Goal: Task Accomplishment & Management: Manage account settings

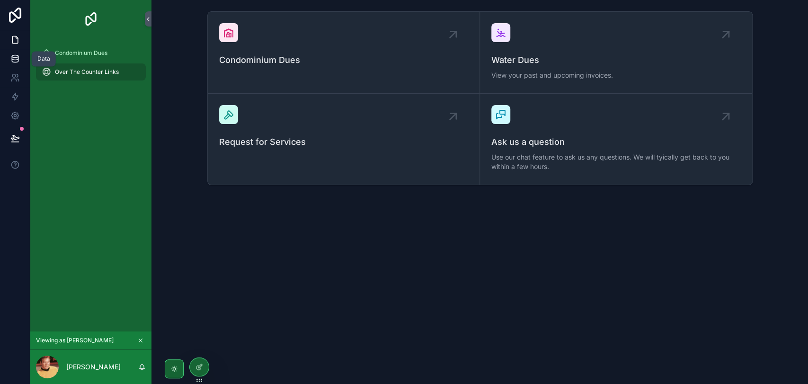
click at [14, 59] on icon at bounding box center [14, 58] width 9 height 9
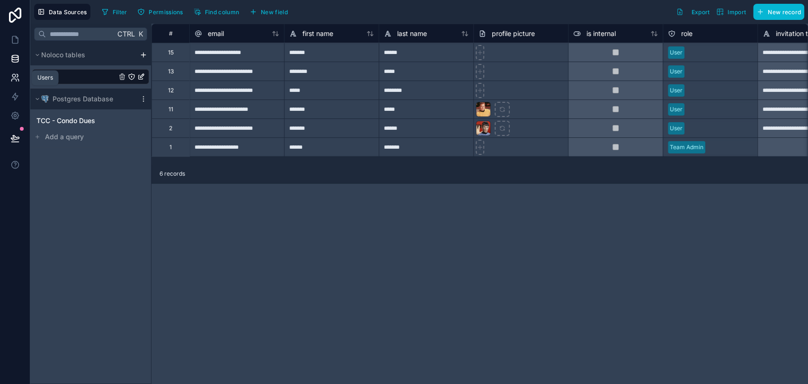
click at [8, 81] on link at bounding box center [15, 77] width 30 height 19
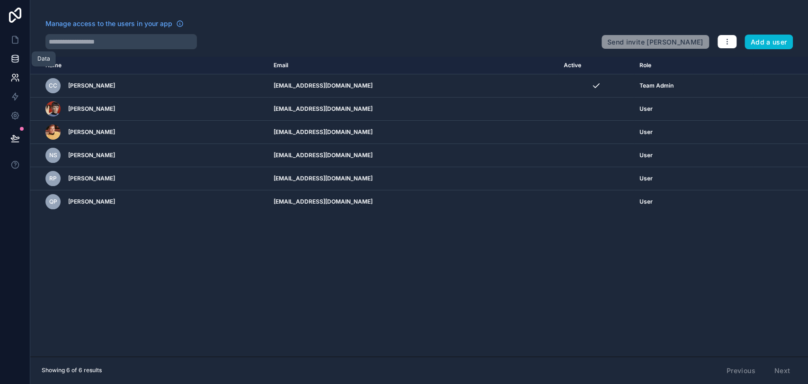
click at [18, 64] on link at bounding box center [15, 58] width 30 height 19
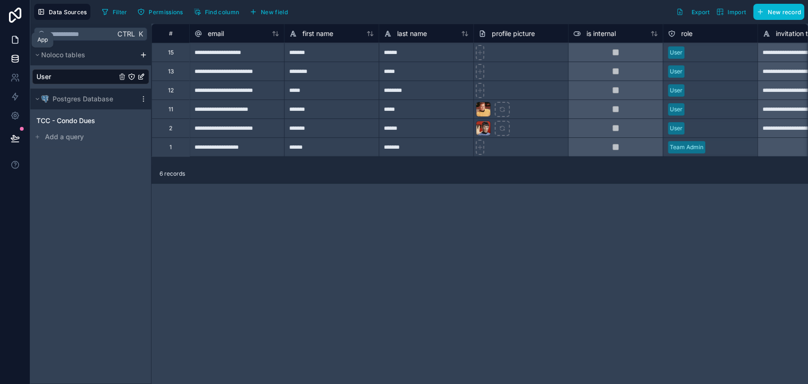
click at [18, 45] on link at bounding box center [15, 39] width 30 height 19
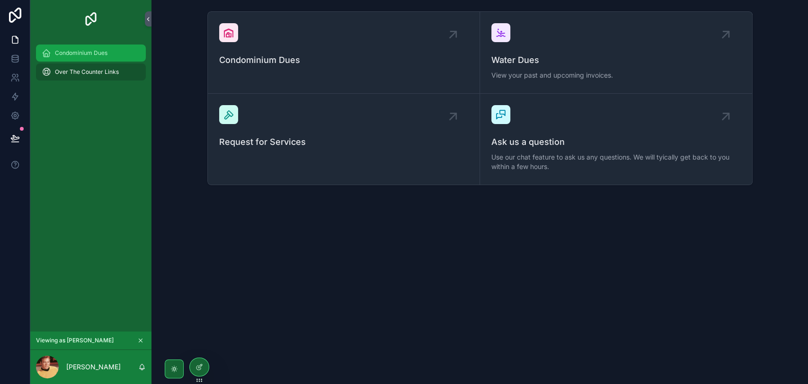
click at [75, 58] on div "Condominium Dues" at bounding box center [91, 52] width 98 height 15
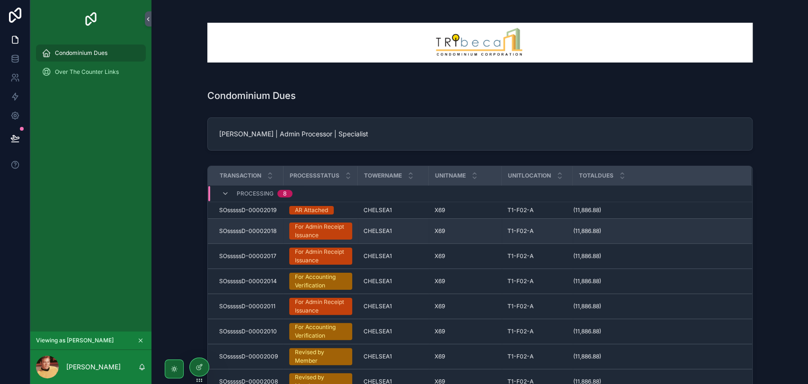
click at [300, 235] on div "For Admin Receipt Issuance" at bounding box center [321, 230] width 52 height 17
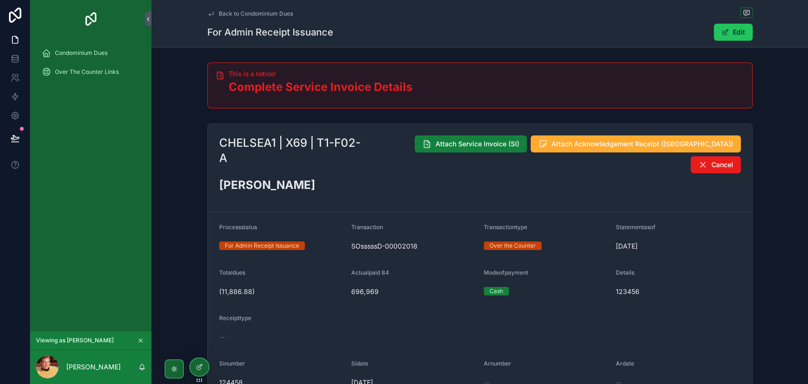
click at [476, 148] on span "Attach Service Invoice (SI)" at bounding box center [477, 143] width 84 height 9
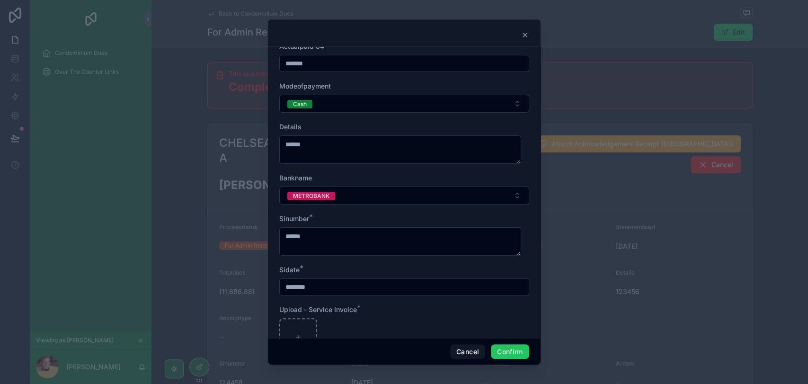
scroll to position [135, 0]
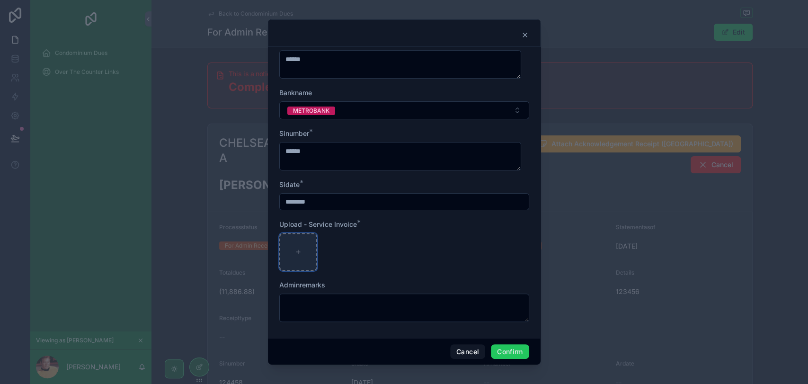
click at [291, 247] on div at bounding box center [298, 252] width 38 height 38
type input "**********"
click at [503, 344] on button "Confirm" at bounding box center [510, 351] width 38 height 15
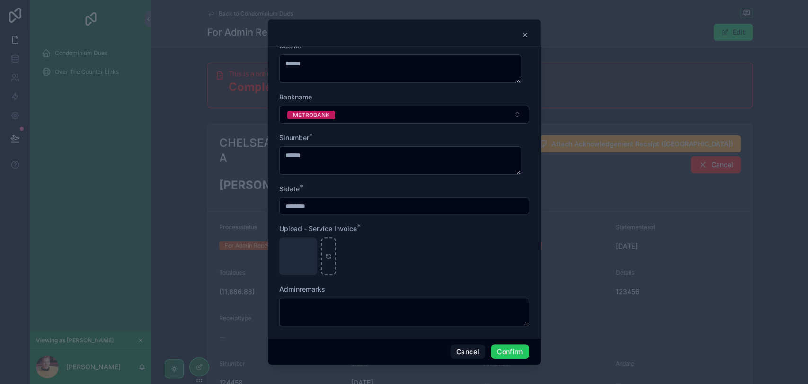
scroll to position [176, 0]
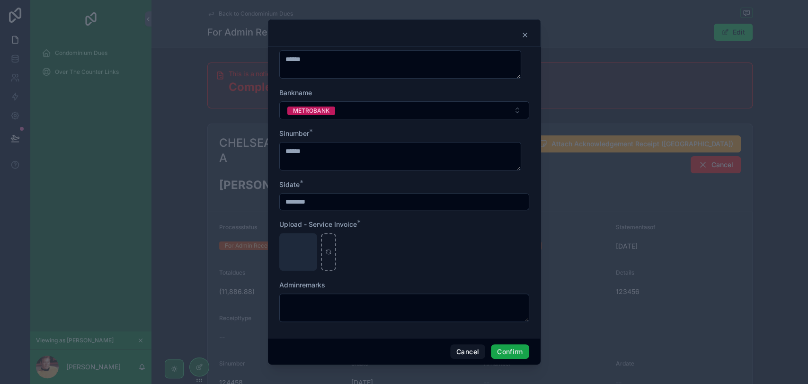
click at [519, 351] on button "Confirm" at bounding box center [510, 351] width 38 height 15
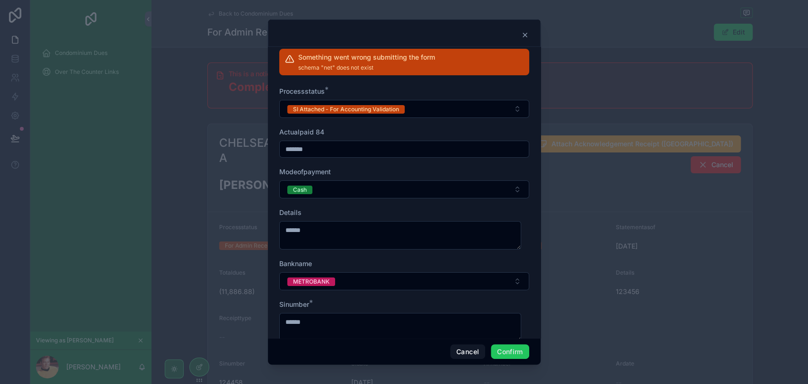
scroll to position [0, 0]
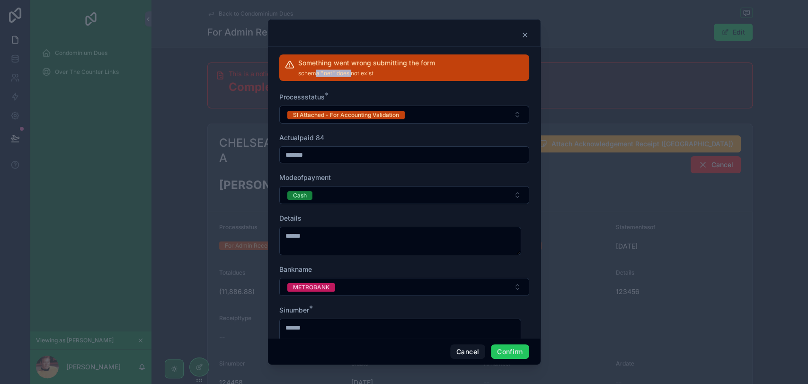
drag, startPoint x: 314, startPoint y: 72, endPoint x: 352, endPoint y: 71, distance: 37.9
click at [352, 71] on span "schema "net" does not exist" at bounding box center [366, 74] width 137 height 8
click at [372, 73] on span "schema "net" does not exist" at bounding box center [366, 74] width 137 height 8
drag, startPoint x: 381, startPoint y: 74, endPoint x: 293, endPoint y: 73, distance: 87.5
click at [293, 73] on div "Something went wrong submitting the form schema "net" does not exist" at bounding box center [404, 67] width 250 height 26
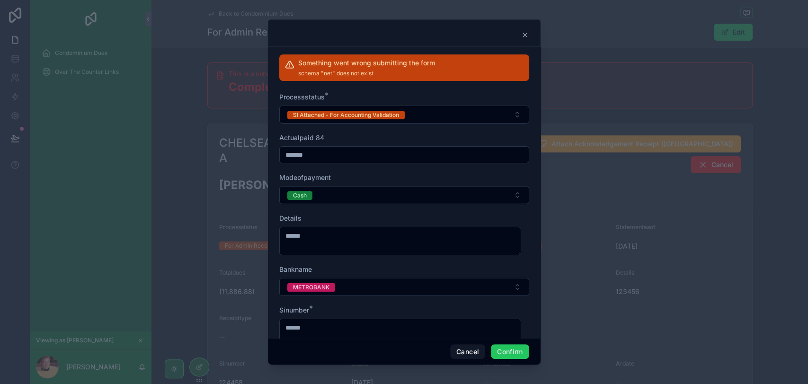
click at [385, 141] on div "Actualpaid 84" at bounding box center [404, 137] width 250 height 9
click at [472, 351] on button "Cancel" at bounding box center [467, 351] width 35 height 15
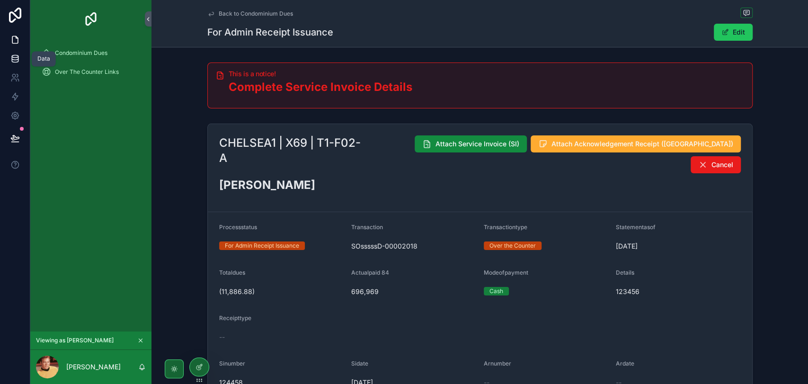
click at [21, 60] on link at bounding box center [15, 58] width 30 height 19
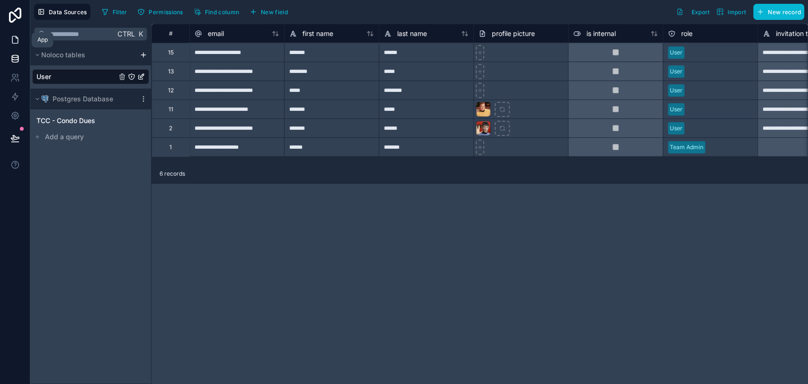
click at [10, 40] on icon at bounding box center [14, 39] width 9 height 9
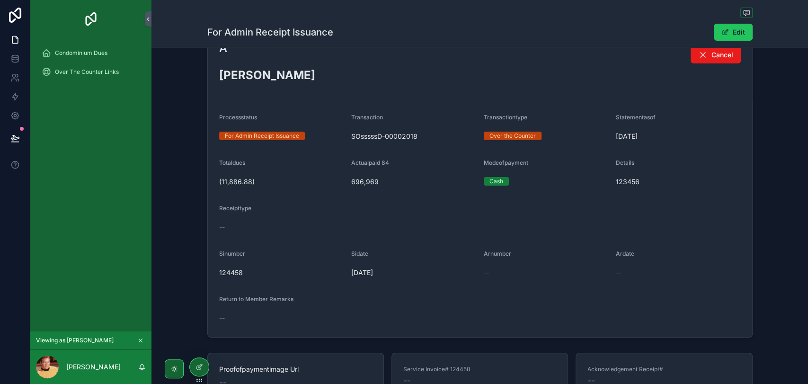
scroll to position [65, 0]
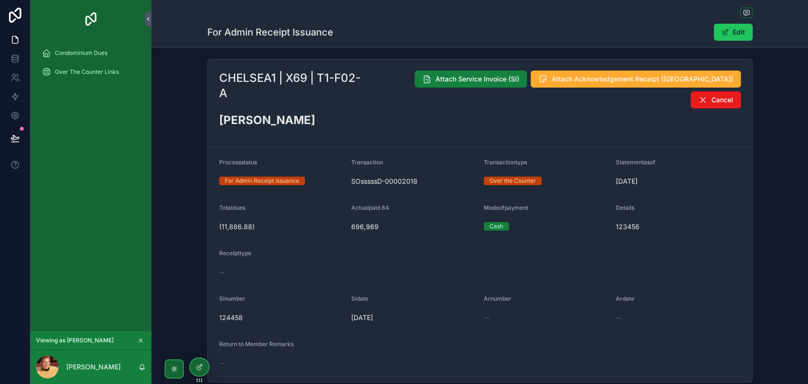
click at [439, 84] on button "Attach Service Invoice (SI)" at bounding box center [470, 78] width 112 height 17
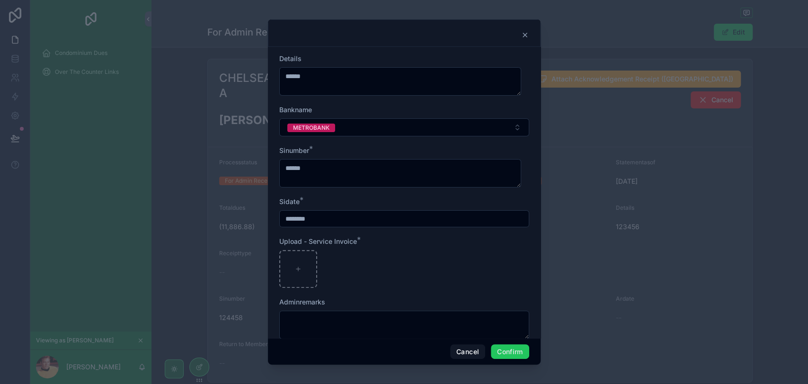
scroll to position [135, 0]
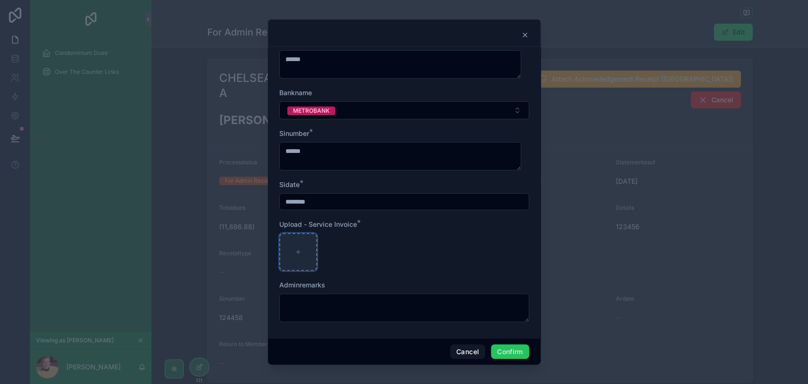
click at [304, 260] on div at bounding box center [298, 252] width 38 height 38
type input "**********"
click at [506, 350] on button "Confirm" at bounding box center [510, 351] width 38 height 15
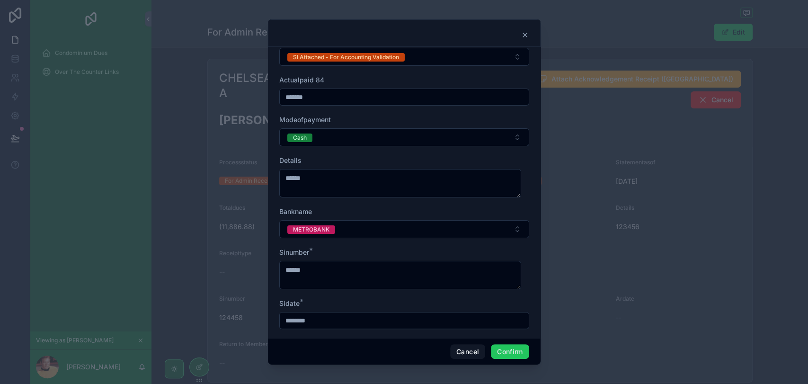
scroll to position [0, 0]
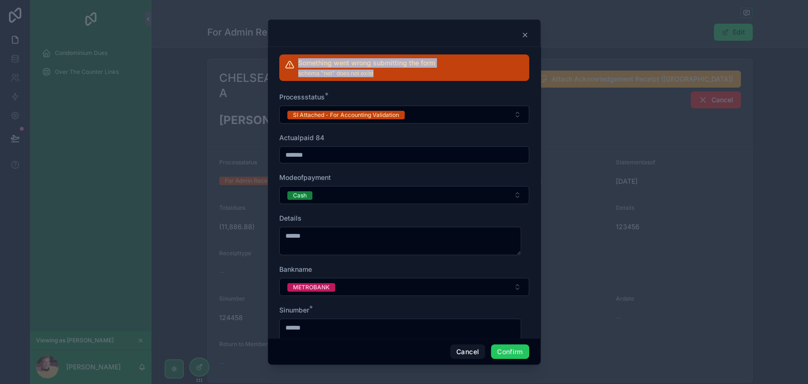
drag, startPoint x: 374, startPoint y: 73, endPoint x: 286, endPoint y: 58, distance: 88.9
click at [286, 58] on div "Something went wrong submitting the form schema "net" does not exist" at bounding box center [404, 67] width 250 height 26
copy div "Something went wrong submitting the form schema "net" does not exist"
click at [465, 346] on button "Cancel" at bounding box center [467, 351] width 35 height 15
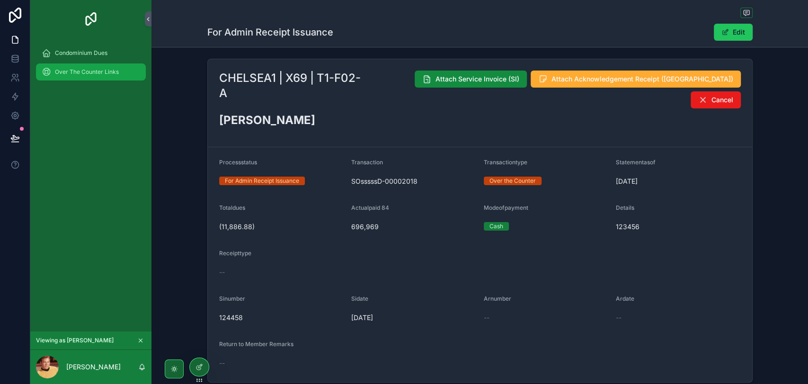
click at [91, 73] on span "Over The Counter Links" at bounding box center [87, 72] width 64 height 8
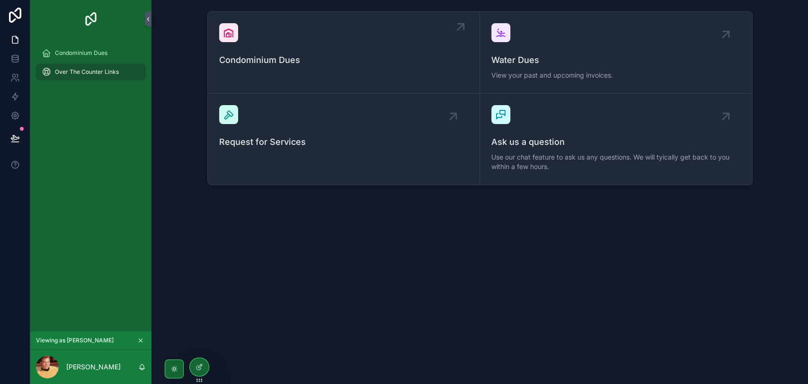
click at [280, 57] on span "Condominium Dues" at bounding box center [343, 59] width 249 height 13
click at [95, 58] on div "Condominium Dues" at bounding box center [91, 52] width 98 height 15
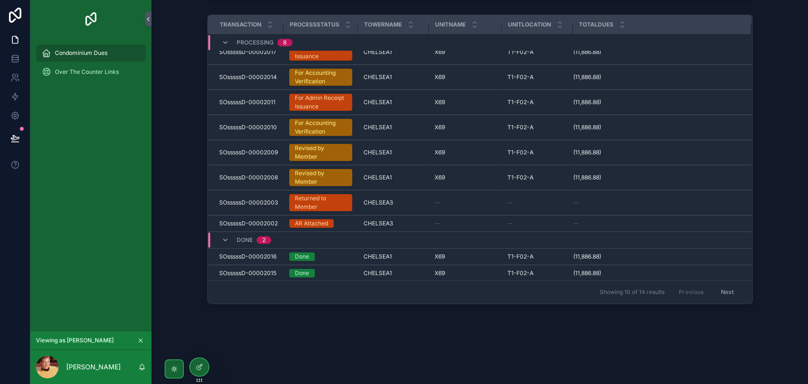
scroll to position [154, 0]
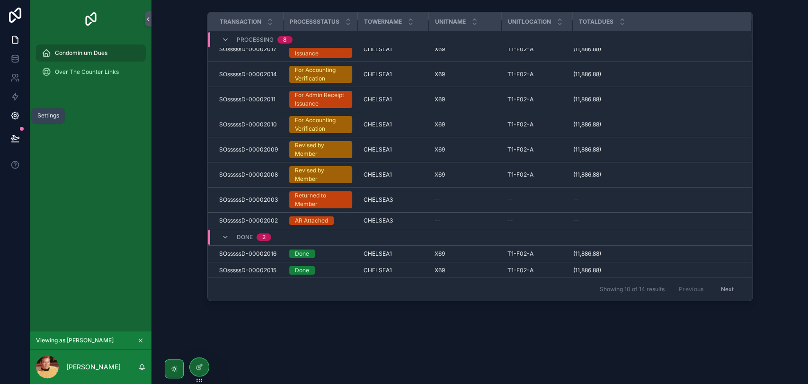
click at [10, 121] on link at bounding box center [15, 115] width 30 height 19
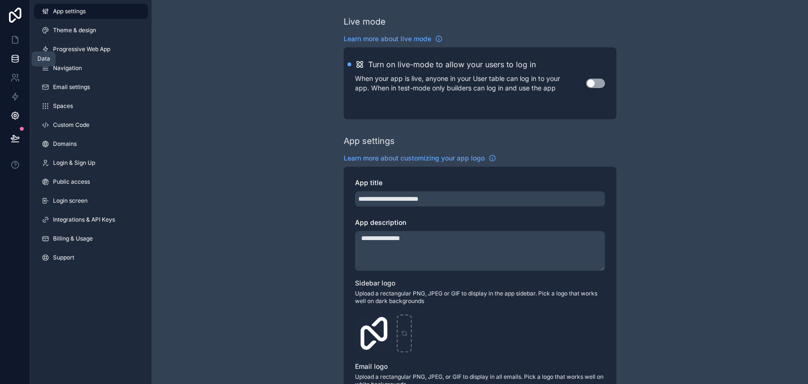
click at [15, 56] on icon at bounding box center [14, 58] width 9 height 9
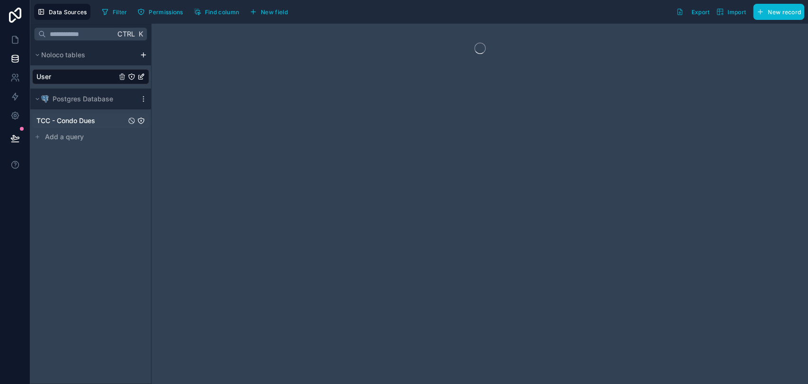
click at [87, 118] on span "TCC - Condo Dues" at bounding box center [65, 120] width 59 height 9
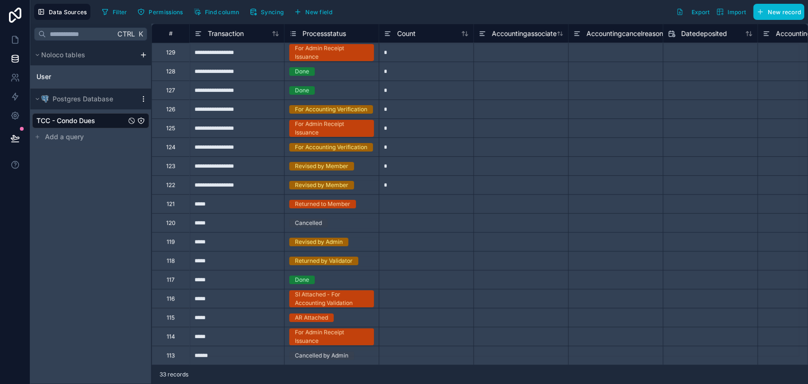
click at [144, 102] on icon "scrollable content" at bounding box center [144, 99] width 8 height 8
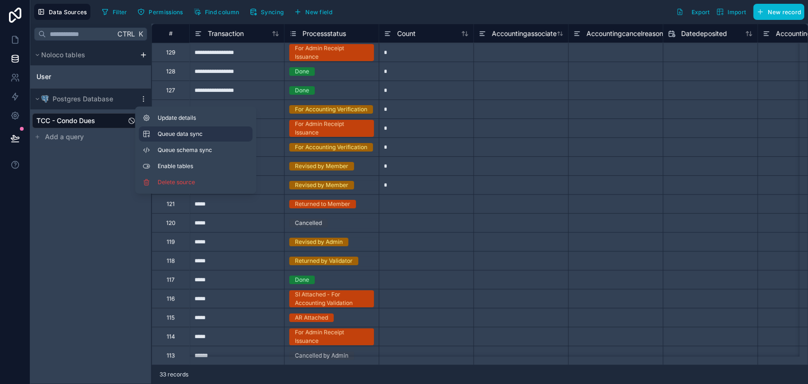
click at [178, 132] on span "Queue data sync" at bounding box center [192, 134] width 68 height 8
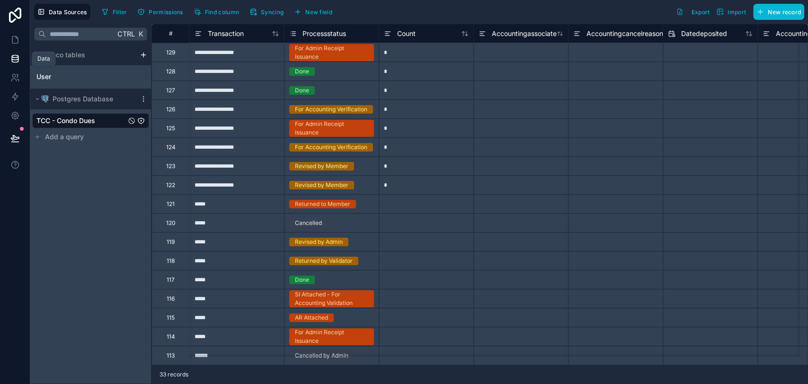
click at [12, 61] on icon at bounding box center [14, 58] width 9 height 9
click at [18, 44] on icon at bounding box center [14, 39] width 9 height 9
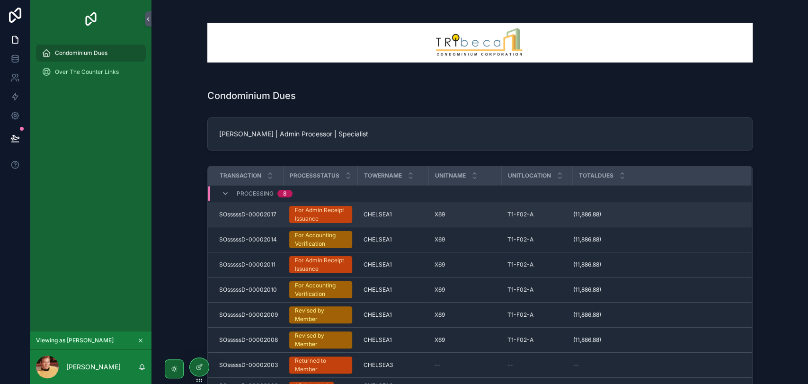
click at [310, 212] on div "For Admin Receipt Issuance" at bounding box center [321, 214] width 52 height 17
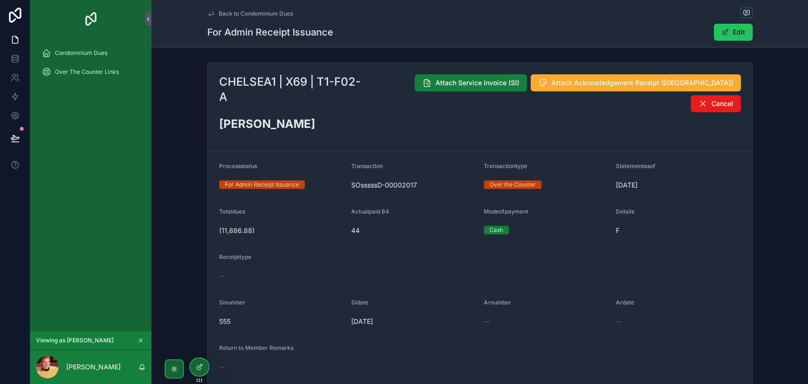
click at [448, 81] on span "Attach Service Invoice (SI)" at bounding box center [477, 82] width 84 height 9
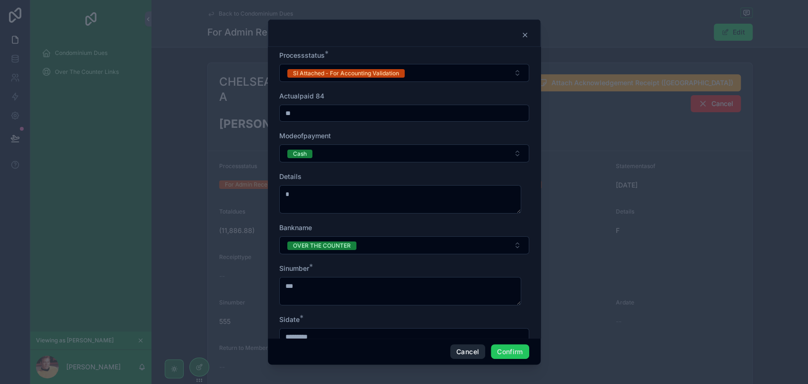
click at [460, 355] on button "Cancel" at bounding box center [467, 351] width 35 height 15
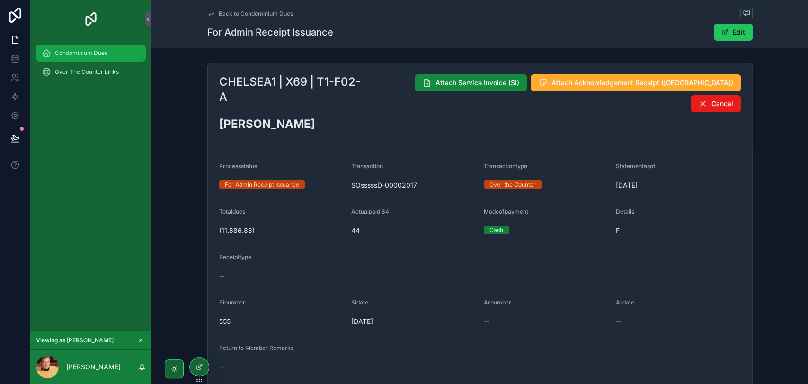
click at [98, 51] on span "Condominium Dues" at bounding box center [81, 53] width 53 height 8
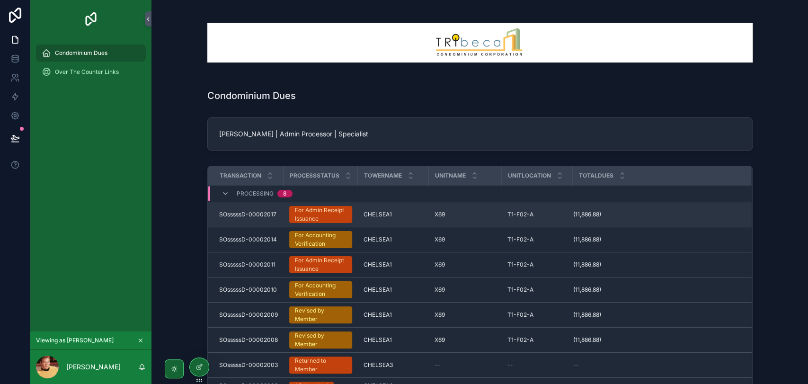
scroll to position [11, 0]
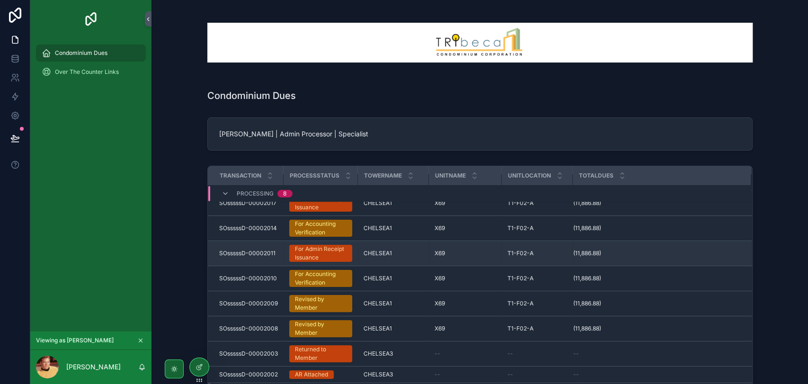
click at [335, 251] on div "For Admin Receipt Issuance" at bounding box center [321, 253] width 52 height 17
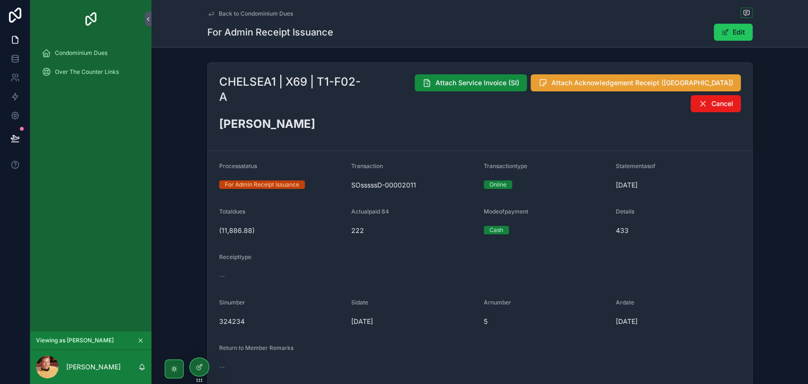
click at [579, 84] on span "Attach Acknowledgement Receipt ([GEOGRAPHIC_DATA])" at bounding box center [642, 82] width 182 height 9
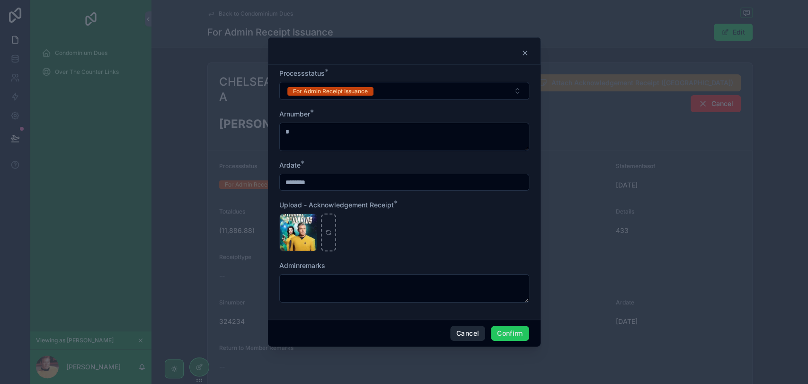
click at [476, 330] on button "Cancel" at bounding box center [467, 333] width 35 height 15
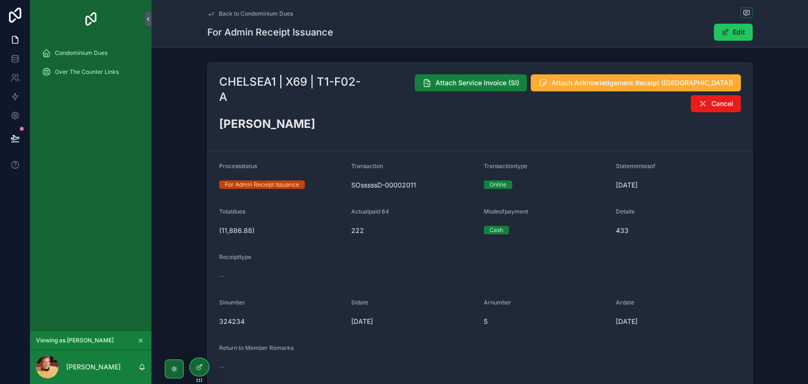
click at [458, 82] on span "Attach Service Invoice (SI)" at bounding box center [477, 82] width 84 height 9
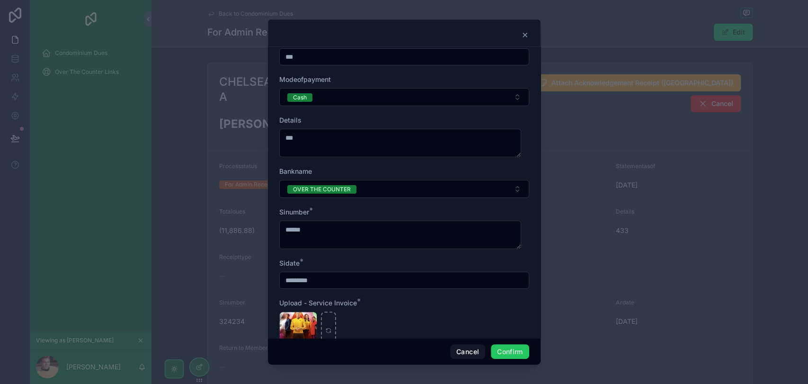
scroll to position [135, 0]
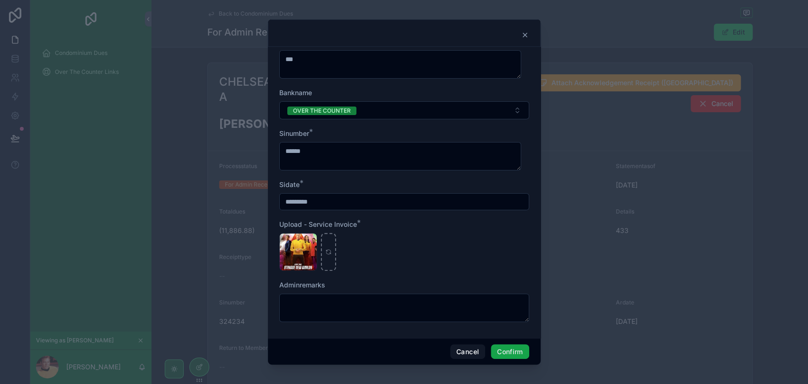
click at [510, 347] on button "Confirm" at bounding box center [510, 351] width 38 height 15
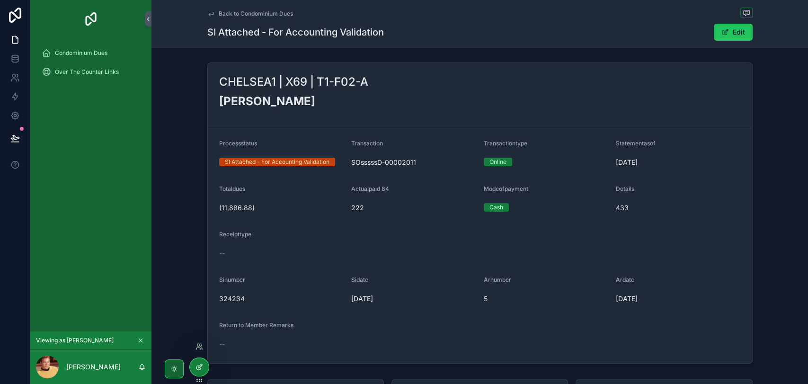
click at [193, 368] on div at bounding box center [199, 367] width 19 height 18
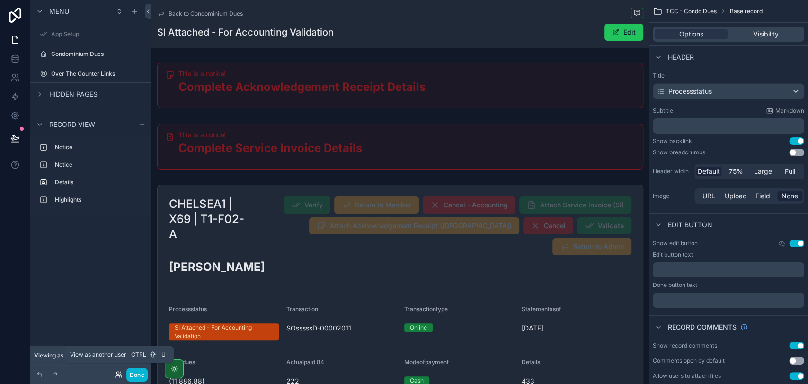
click at [117, 373] on icon at bounding box center [117, 372] width 2 height 2
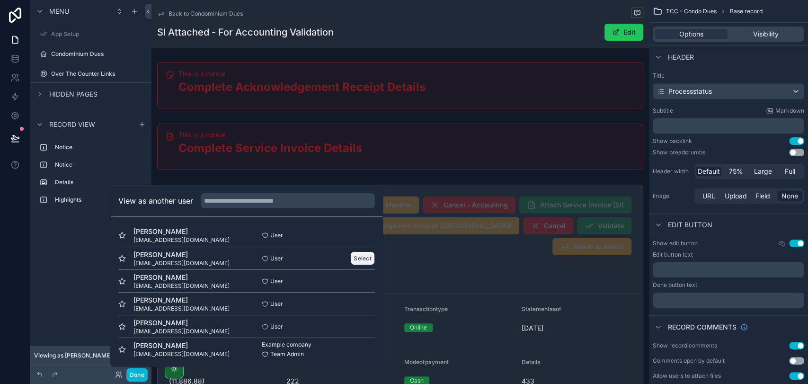
click at [352, 256] on button "Select" at bounding box center [362, 258] width 25 height 14
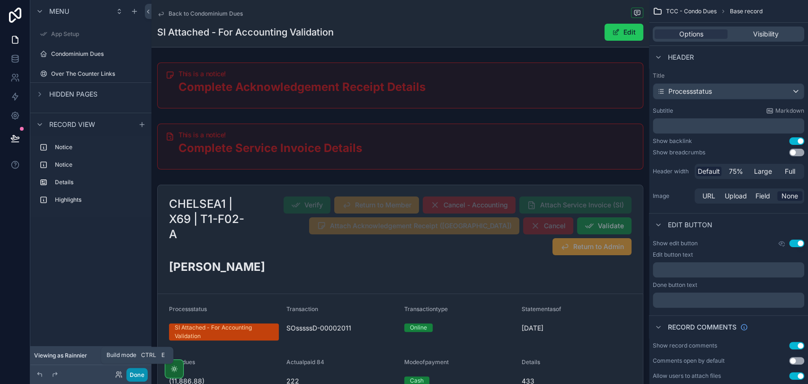
click at [145, 373] on button "Done" at bounding box center [136, 375] width 21 height 14
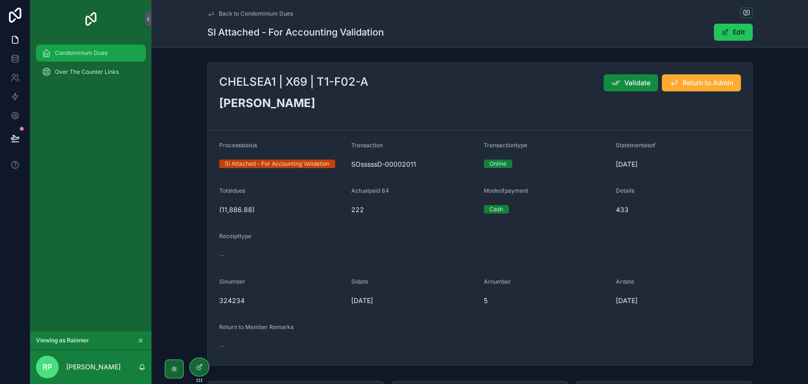
click at [82, 58] on div "Condominium Dues" at bounding box center [91, 52] width 98 height 15
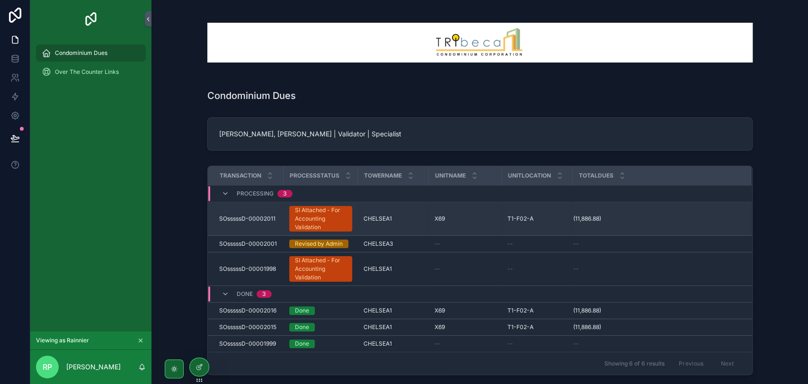
click at [303, 217] on div "SI Attached - For Accounting Validation" at bounding box center [321, 219] width 52 height 26
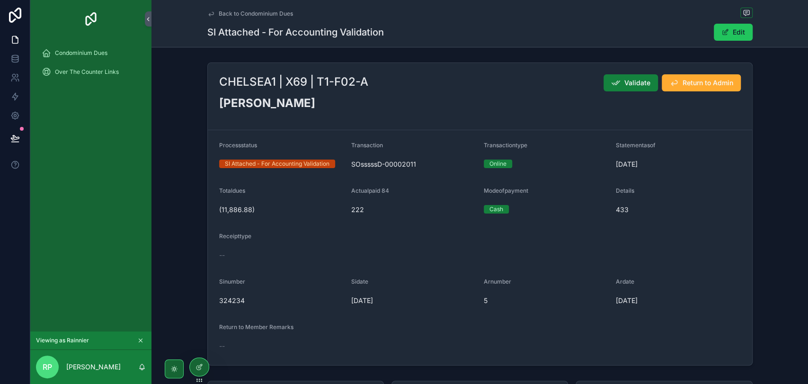
click at [629, 79] on span "Validate" at bounding box center [637, 82] width 26 height 9
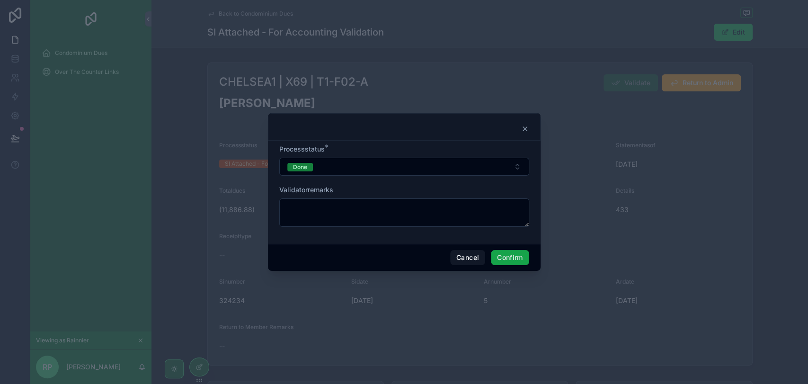
click at [509, 257] on button "Confirm" at bounding box center [510, 257] width 38 height 15
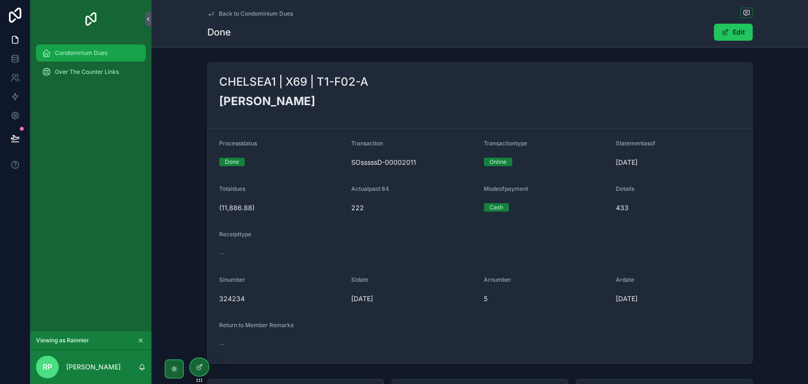
click at [83, 57] on div "Condominium Dues" at bounding box center [91, 52] width 98 height 15
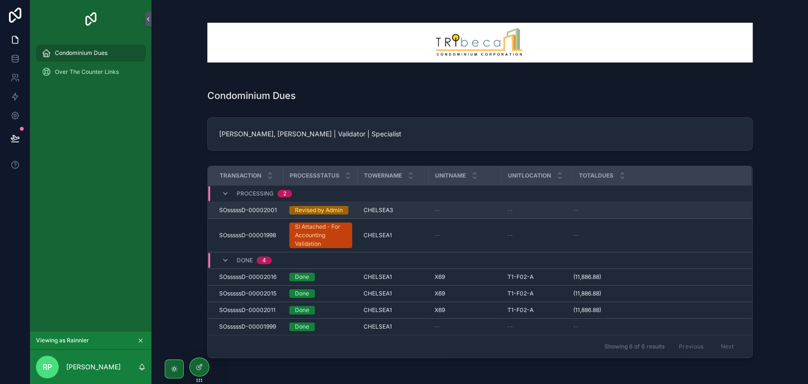
click at [317, 206] on div "Revised by Admin" at bounding box center [319, 210] width 48 height 9
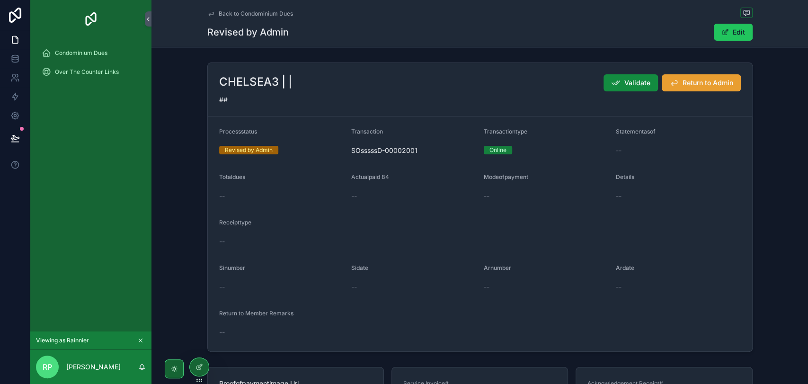
click at [671, 86] on icon "scrollable content" at bounding box center [673, 82] width 9 height 9
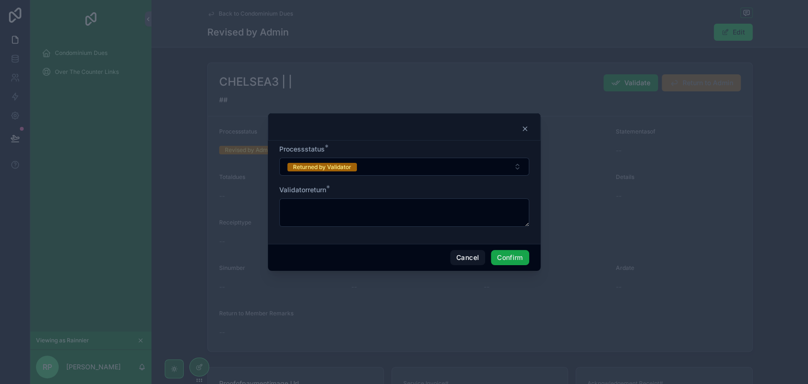
click at [502, 251] on button "Confirm" at bounding box center [510, 257] width 38 height 15
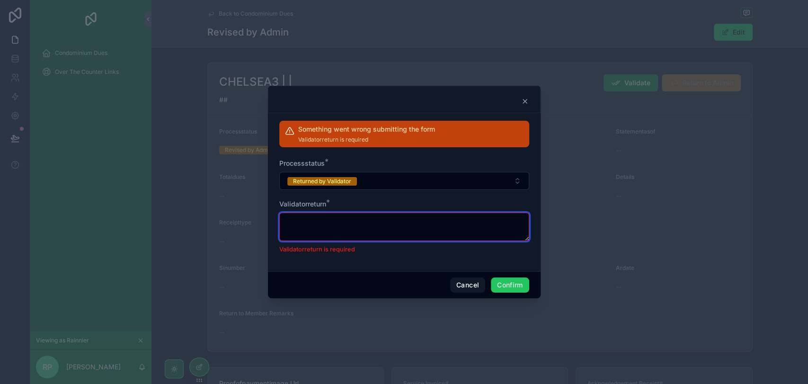
click at [439, 225] on textarea at bounding box center [404, 226] width 250 height 28
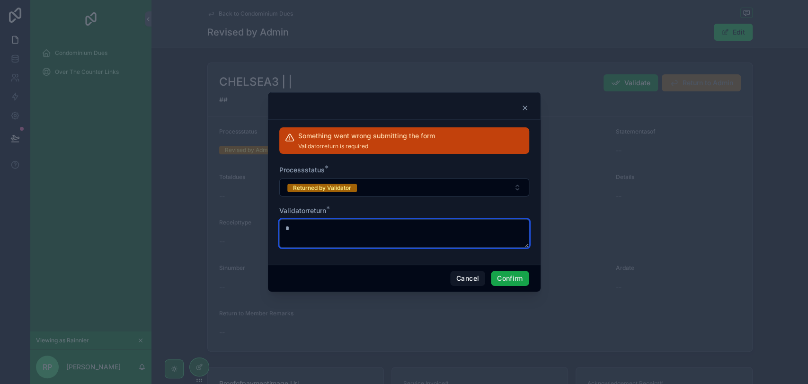
type textarea "*"
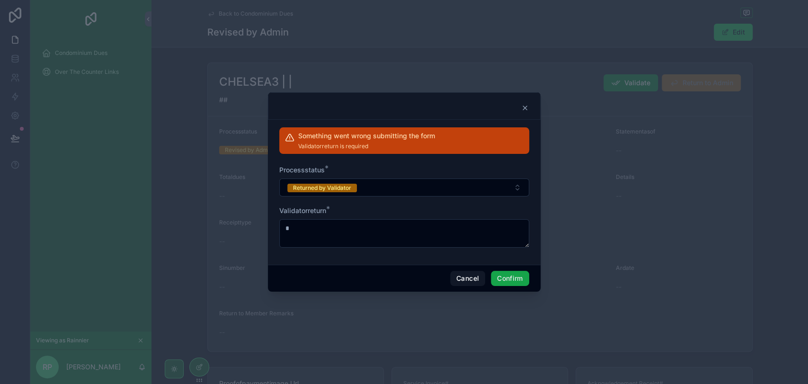
click at [503, 274] on button "Confirm" at bounding box center [510, 278] width 38 height 15
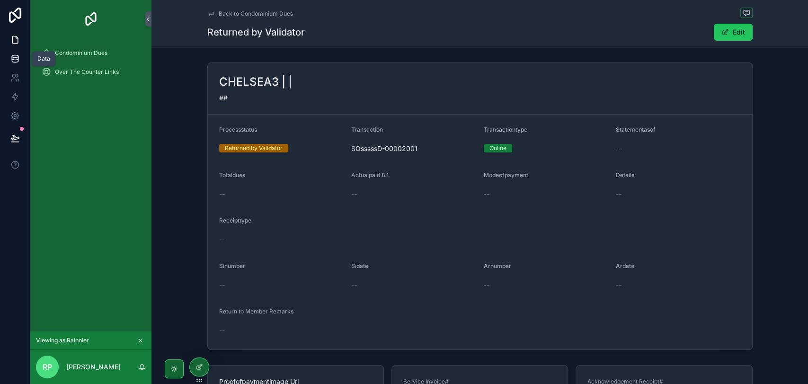
click at [10, 54] on icon at bounding box center [14, 58] width 9 height 9
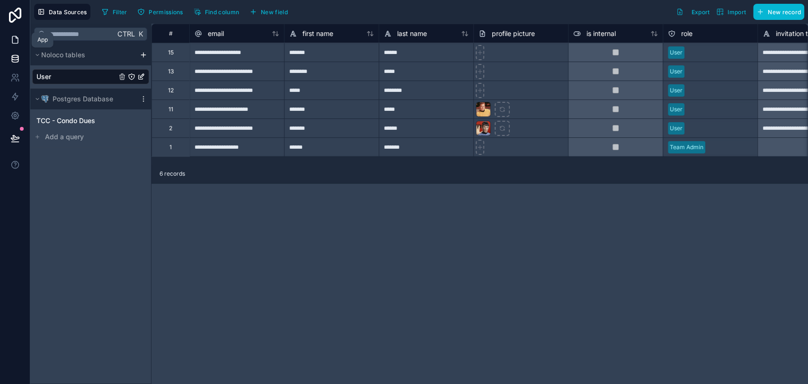
click at [16, 43] on icon at bounding box center [14, 39] width 9 height 9
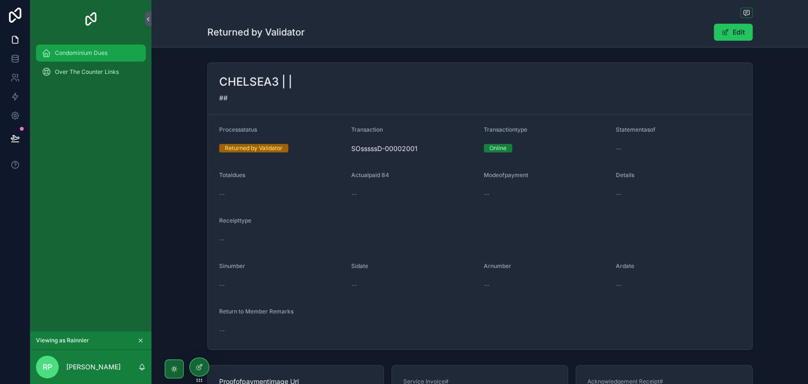
click at [69, 55] on span "Condominium Dues" at bounding box center [81, 53] width 53 height 8
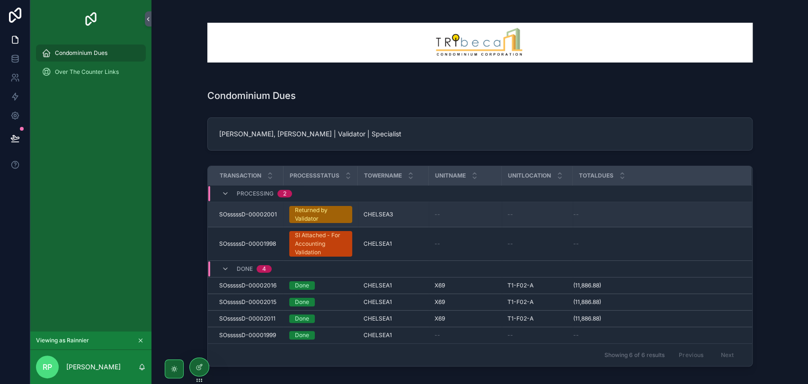
click at [307, 213] on div "Returned by Validator" at bounding box center [321, 214] width 52 height 17
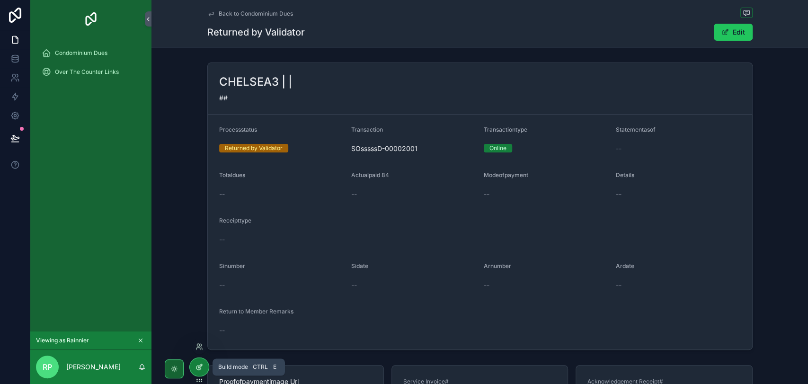
click at [203, 372] on div at bounding box center [199, 367] width 19 height 18
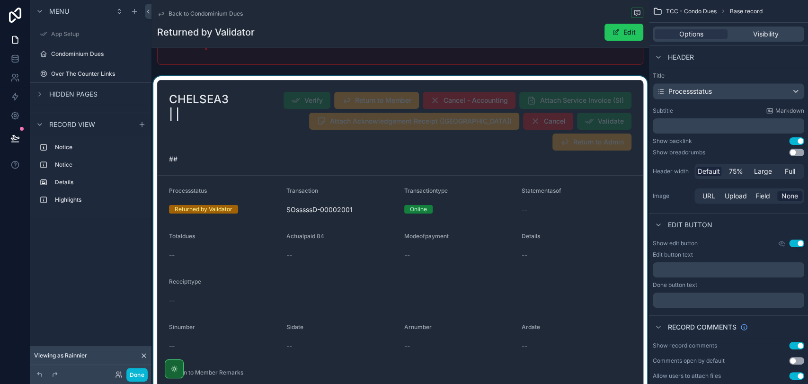
scroll to position [53, 0]
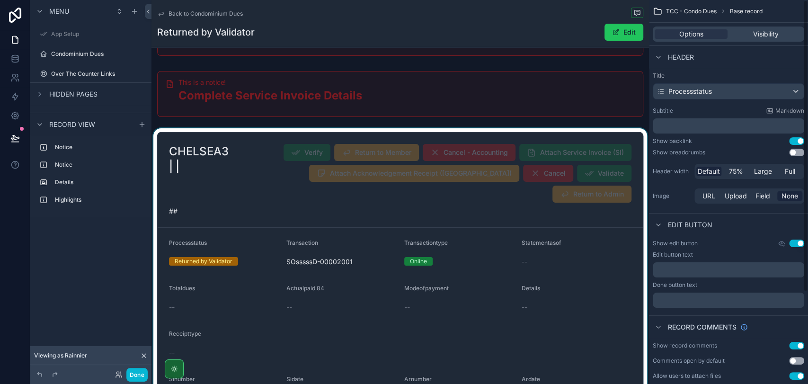
click at [549, 201] on div "scrollable content" at bounding box center [399, 297] width 497 height 338
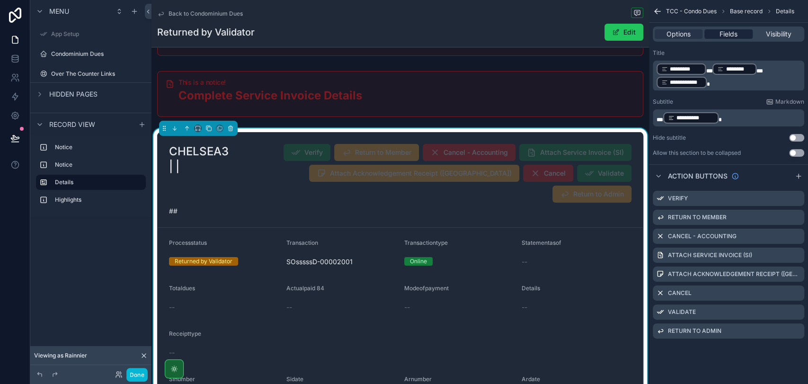
click at [716, 37] on div "Fields" at bounding box center [728, 33] width 48 height 9
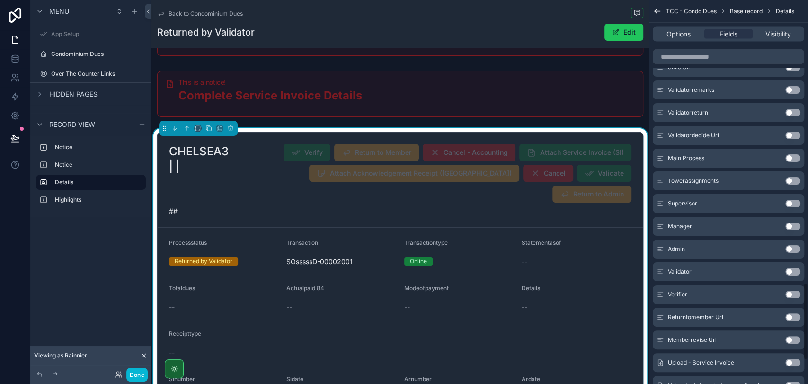
scroll to position [1365, 0]
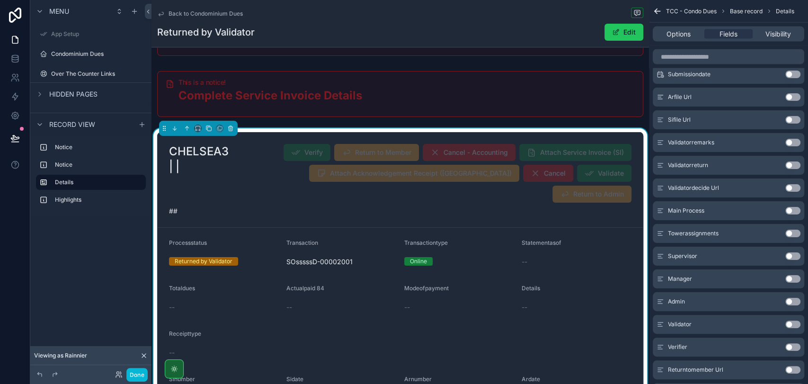
click at [788, 163] on button "Use setting" at bounding box center [792, 165] width 15 height 8
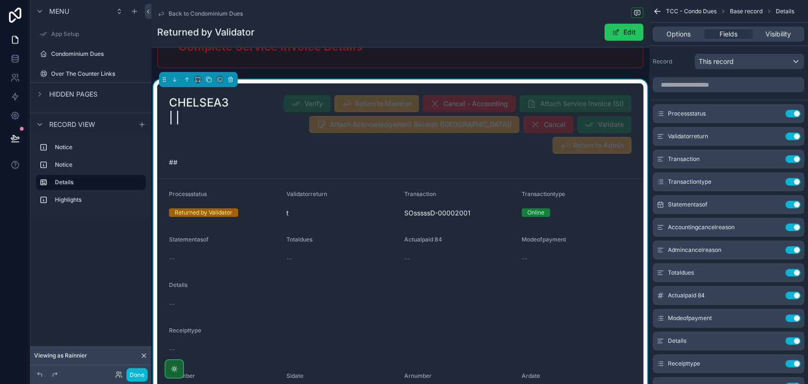
scroll to position [53, 0]
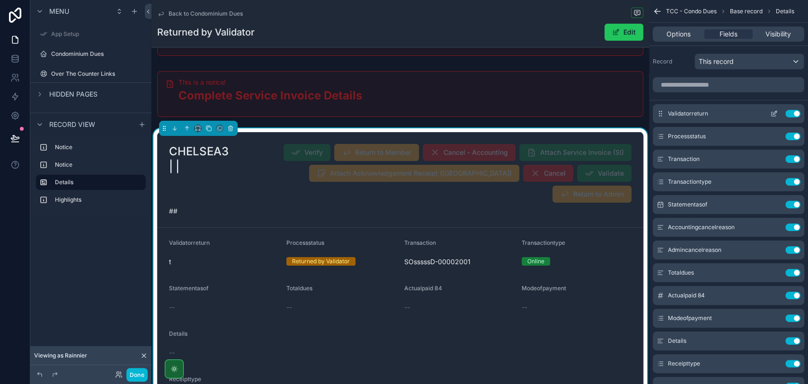
click at [774, 113] on icon "scrollable content" at bounding box center [774, 114] width 8 height 8
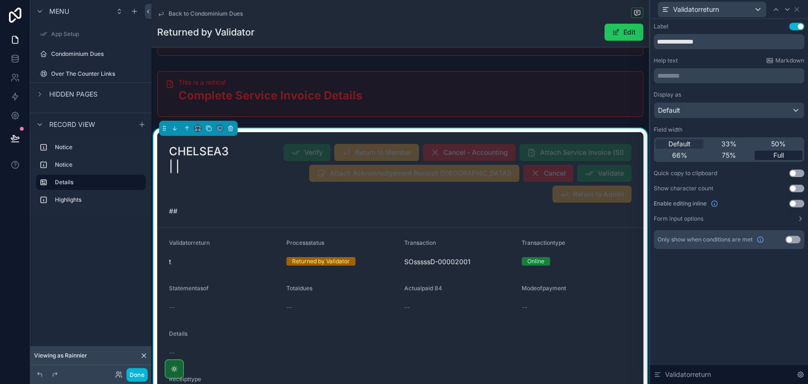
click at [774, 156] on span "Full" at bounding box center [778, 154] width 10 height 9
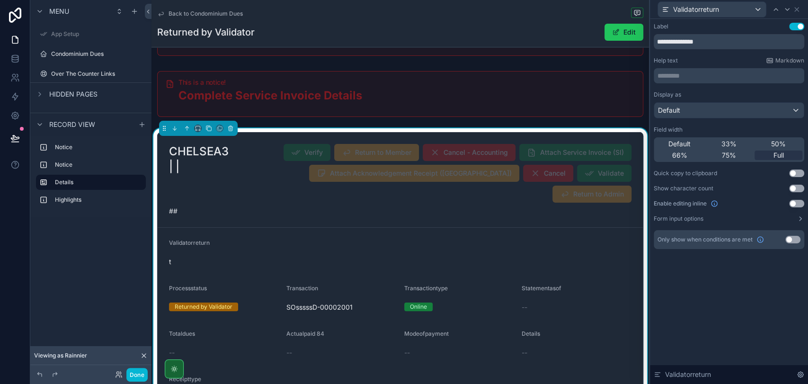
click at [799, 242] on div "Use setting" at bounding box center [792, 240] width 15 height 8
click at [790, 243] on button "Use setting" at bounding box center [792, 240] width 15 height 8
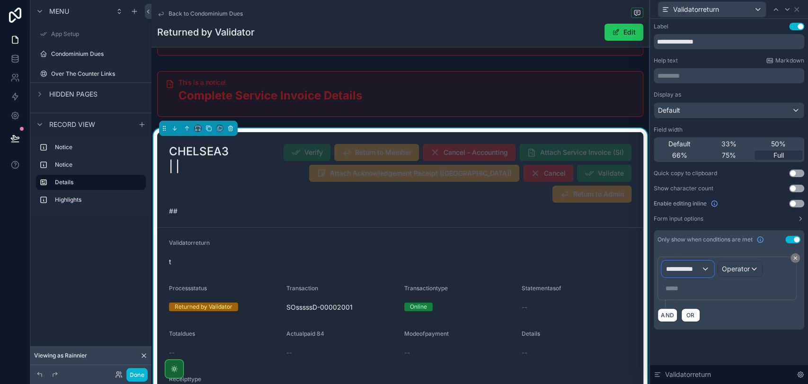
click at [702, 265] on div "**********" at bounding box center [687, 268] width 51 height 15
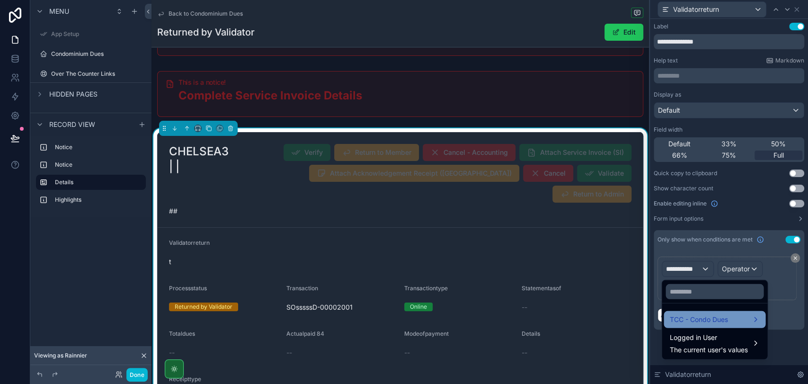
click at [735, 317] on div "TCC - Condo Dues" at bounding box center [714, 319] width 90 height 11
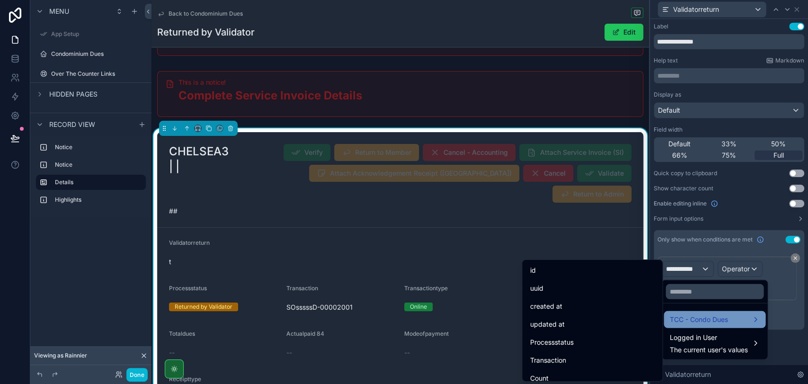
click at [735, 317] on div "TCC - Condo Dues" at bounding box center [714, 319] width 90 height 11
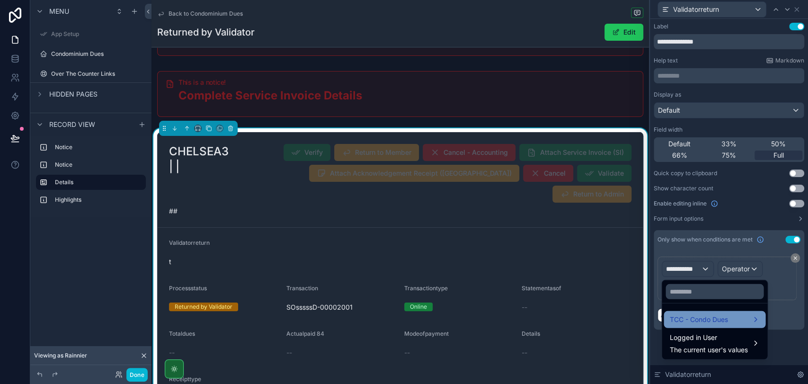
click at [750, 314] on div "TCC - Condo Dues" at bounding box center [714, 319] width 90 height 11
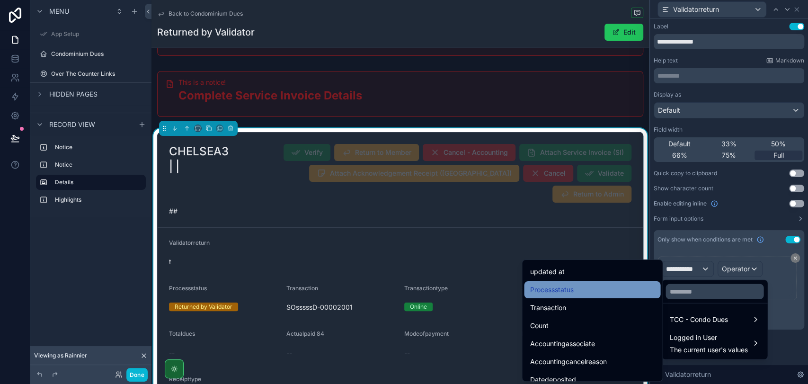
click at [621, 297] on div "Processstatus" at bounding box center [592, 289] width 136 height 17
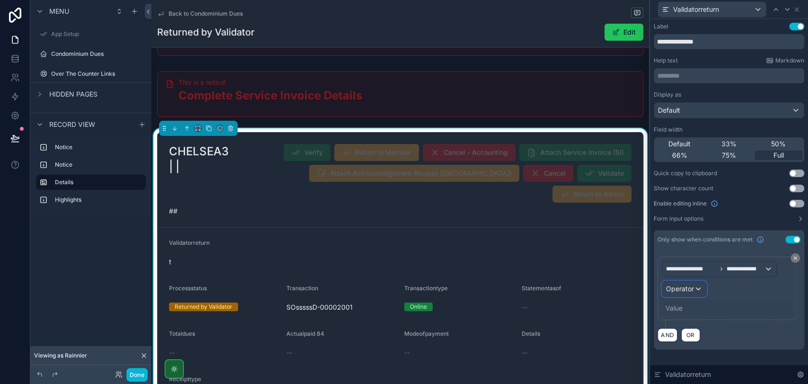
click at [695, 289] on div "Operator" at bounding box center [684, 288] width 44 height 15
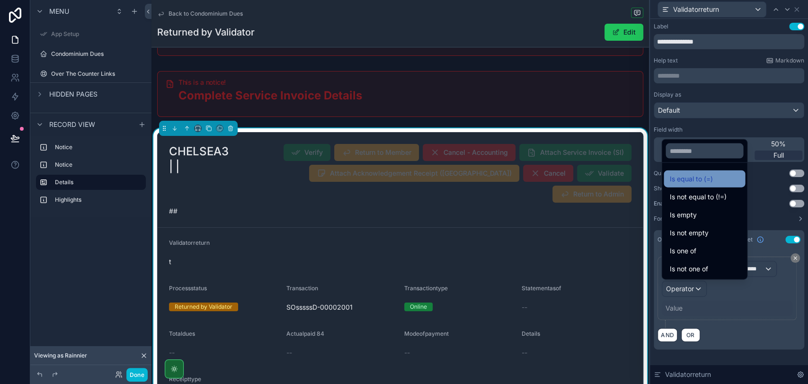
click at [690, 180] on span "Is equal to (=)" at bounding box center [690, 178] width 43 height 11
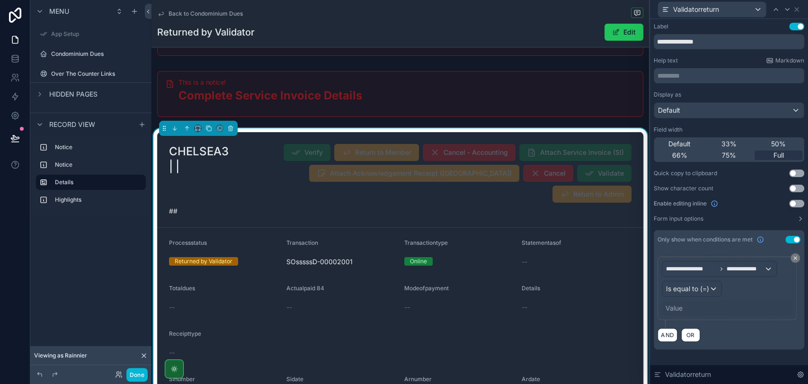
click at [680, 307] on div "Value" at bounding box center [673, 307] width 17 height 9
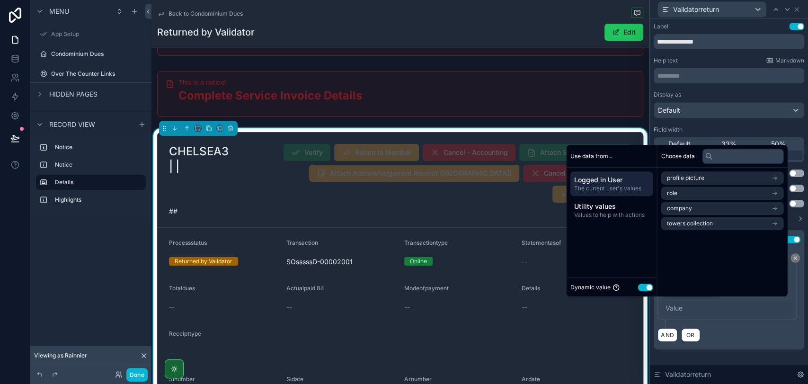
click at [643, 287] on button "Use setting" at bounding box center [644, 287] width 15 height 8
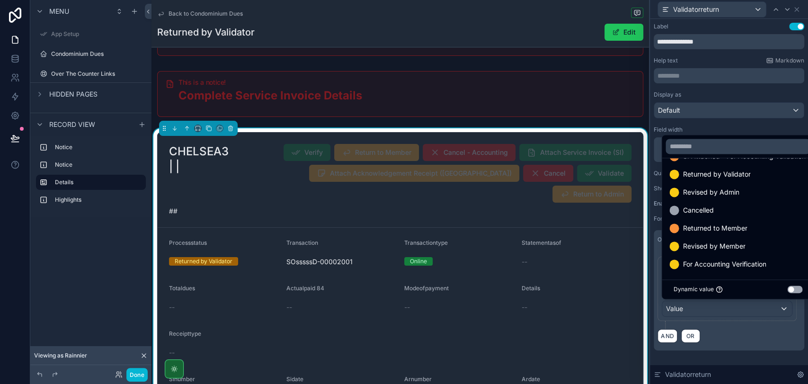
scroll to position [109, 0]
click at [702, 179] on div "Returned by Validator" at bounding box center [737, 173] width 148 height 17
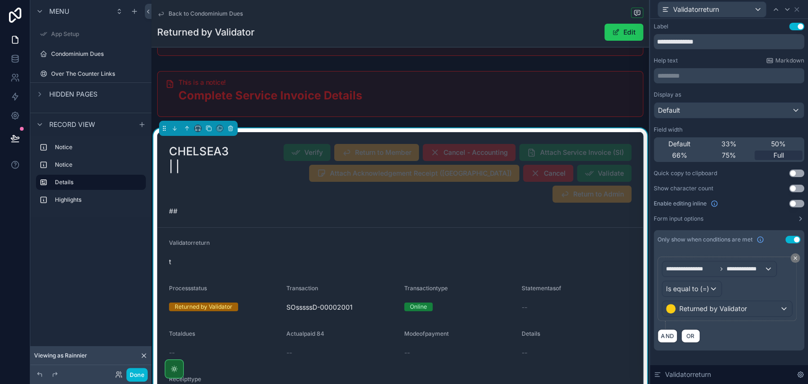
click at [739, 344] on div "**********" at bounding box center [728, 299] width 150 height 101
click at [707, 290] on span "Is equal to (=)" at bounding box center [687, 288] width 43 height 9
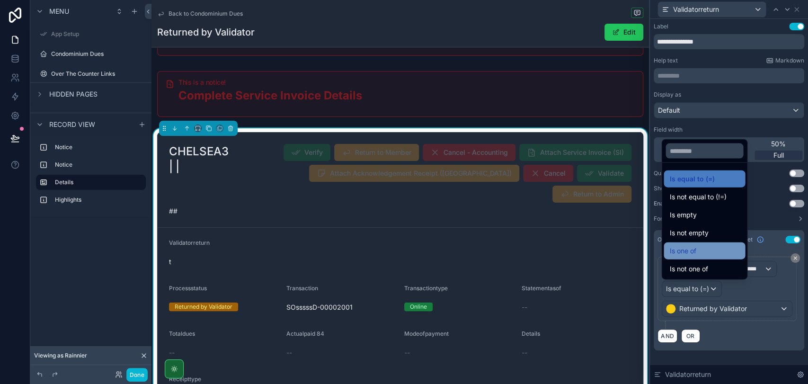
click at [723, 251] on div "Is one of" at bounding box center [704, 250] width 70 height 11
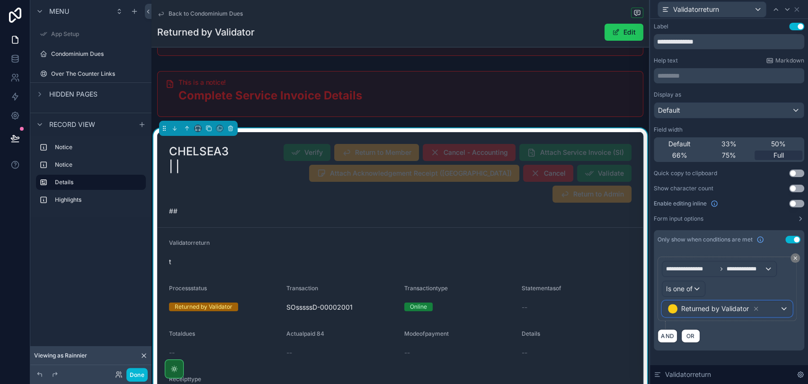
click at [782, 307] on div "Returned by Validator" at bounding box center [727, 308] width 130 height 15
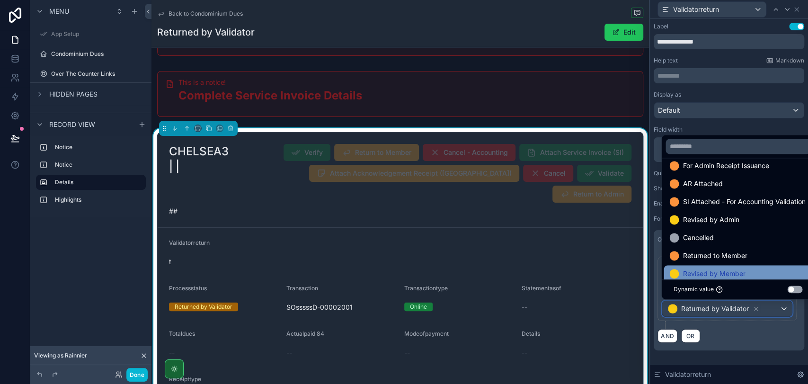
scroll to position [38, 0]
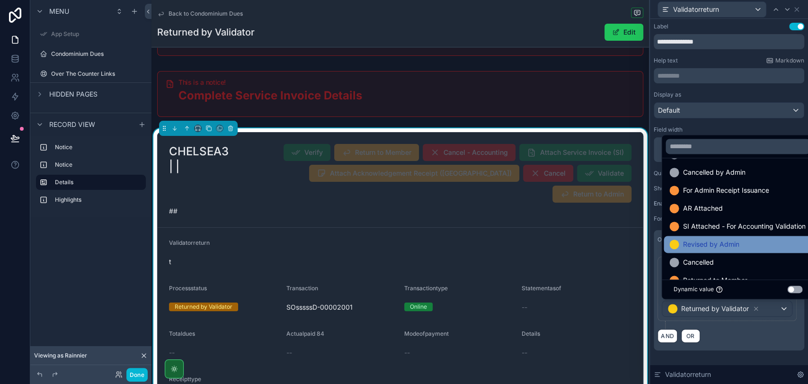
click at [729, 243] on span "Revised by Admin" at bounding box center [710, 243] width 56 height 11
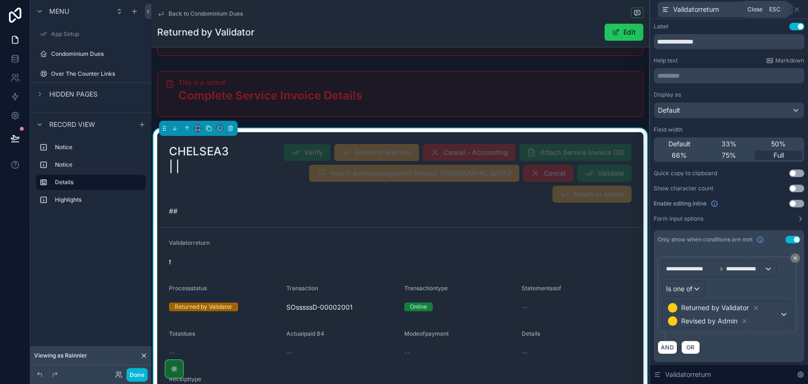
click at [798, 10] on icon at bounding box center [796, 10] width 4 height 4
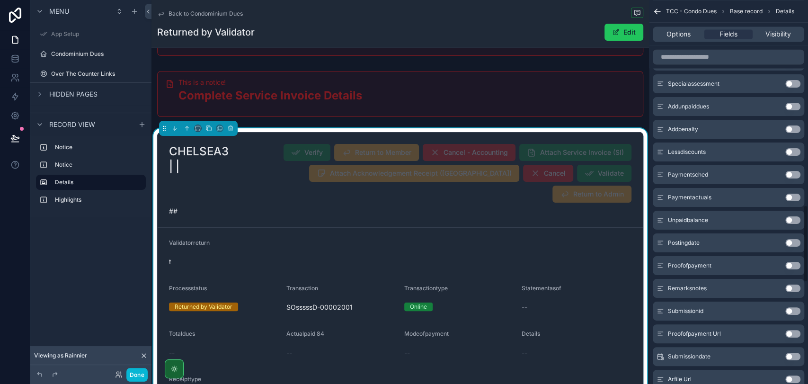
scroll to position [996, 0]
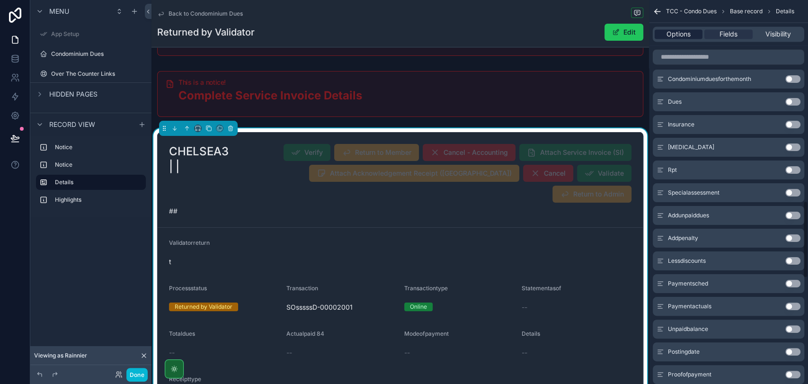
click at [681, 33] on span "Options" at bounding box center [678, 33] width 24 height 9
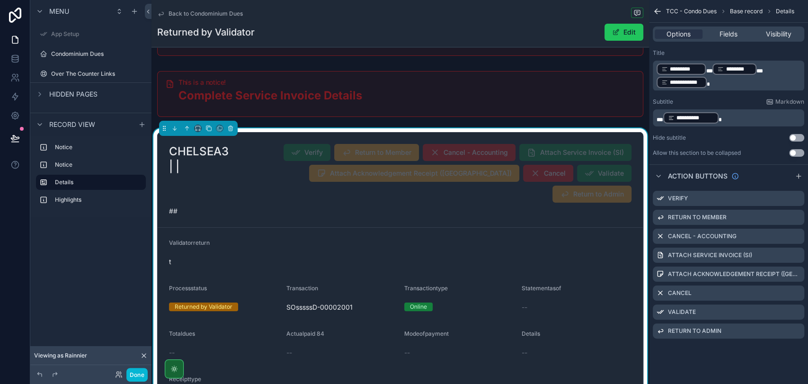
click at [655, 10] on icon "scrollable content" at bounding box center [655, 10] width 2 height 2
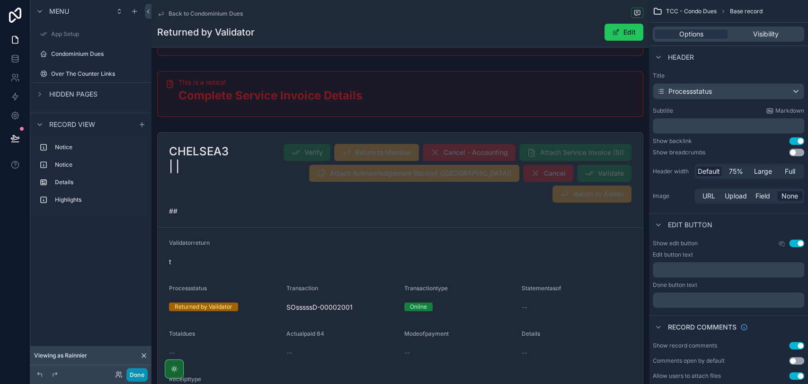
click at [133, 375] on button "Done" at bounding box center [136, 375] width 21 height 14
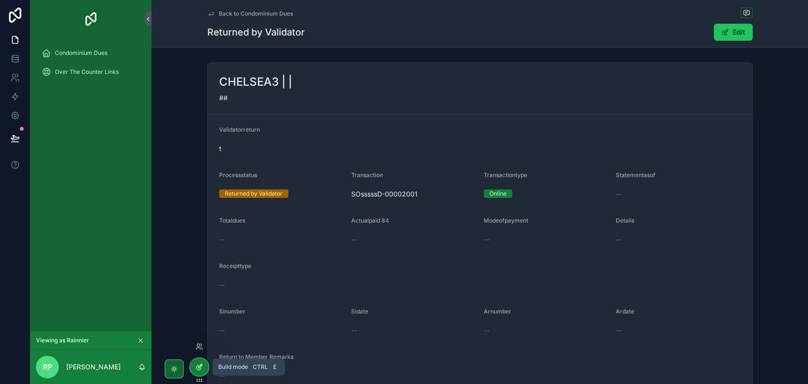
click at [190, 365] on div at bounding box center [199, 367] width 19 height 18
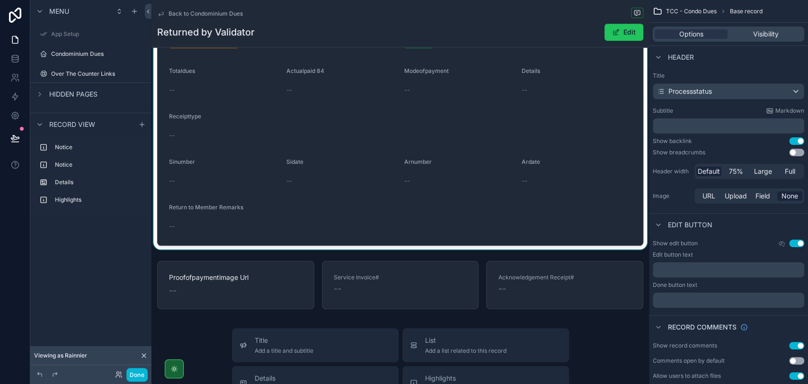
scroll to position [53, 0]
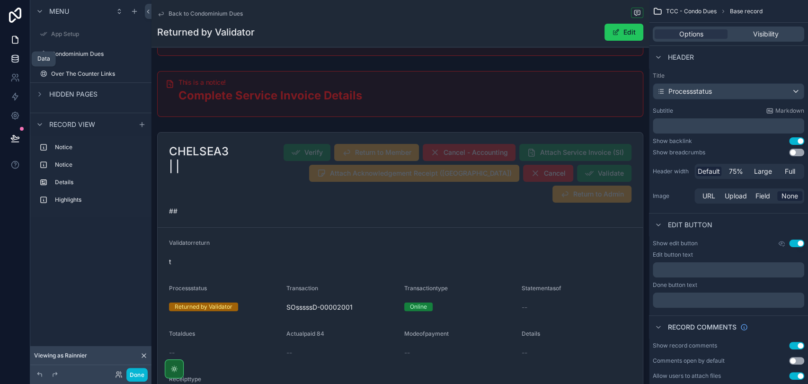
click at [16, 57] on icon at bounding box center [15, 56] width 6 height 2
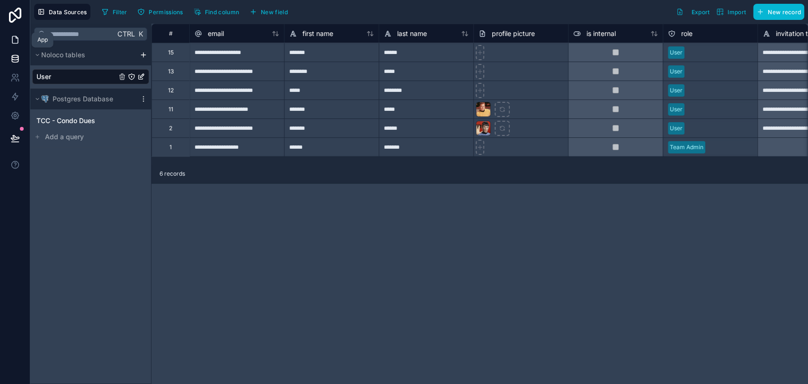
click at [14, 40] on icon at bounding box center [14, 39] width 9 height 9
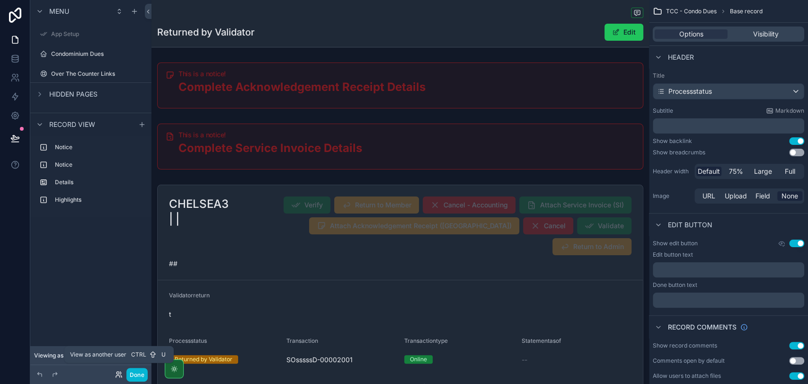
click at [116, 371] on icon at bounding box center [119, 374] width 8 height 8
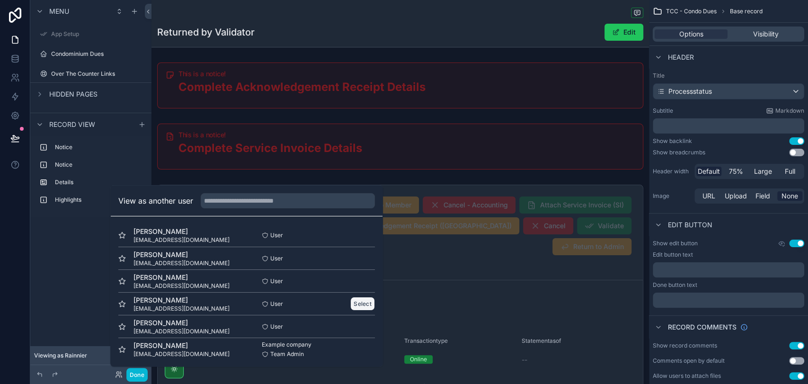
click at [352, 300] on button "Select" at bounding box center [362, 304] width 25 height 14
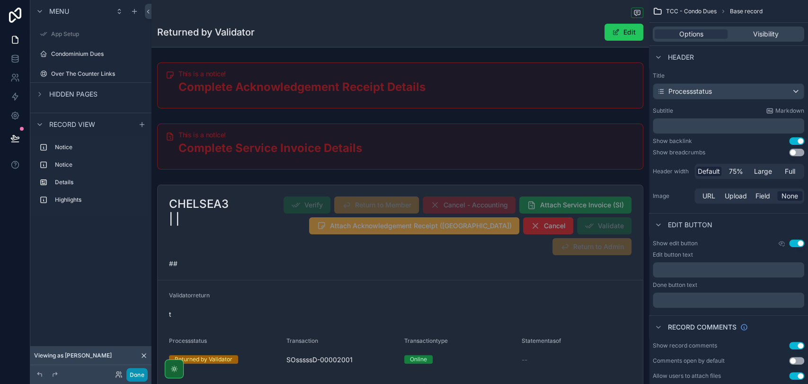
click at [139, 378] on button "Done" at bounding box center [136, 375] width 21 height 14
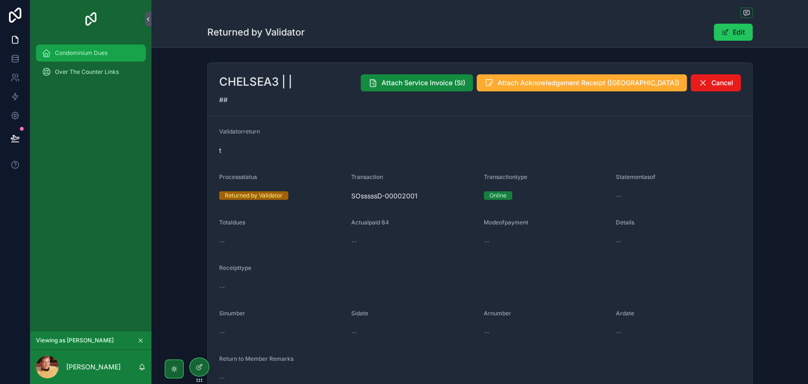
click at [98, 56] on span "Condominium Dues" at bounding box center [81, 53] width 53 height 8
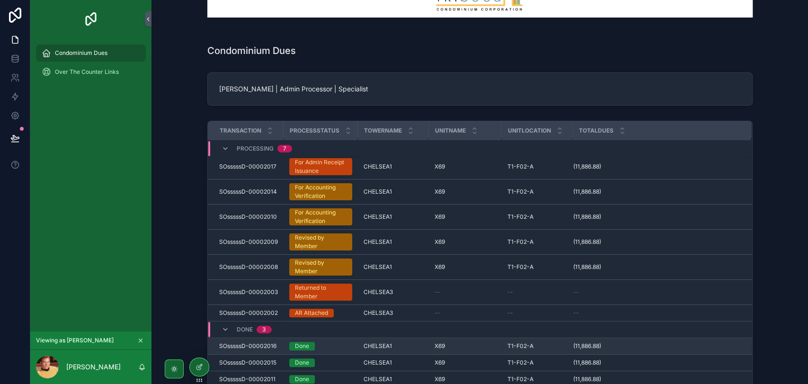
scroll to position [105, 0]
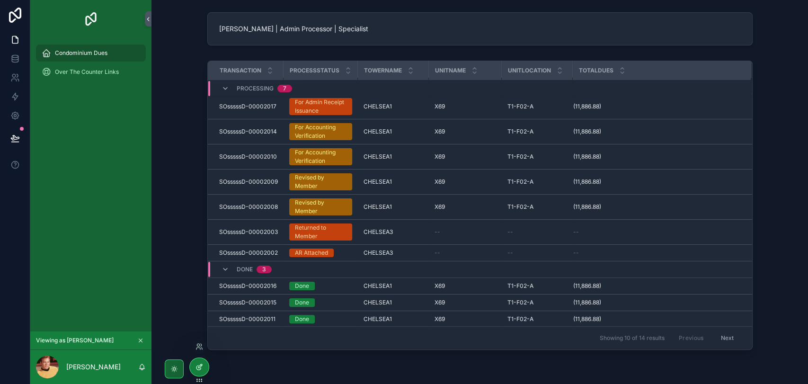
click at [193, 370] on div at bounding box center [199, 367] width 19 height 18
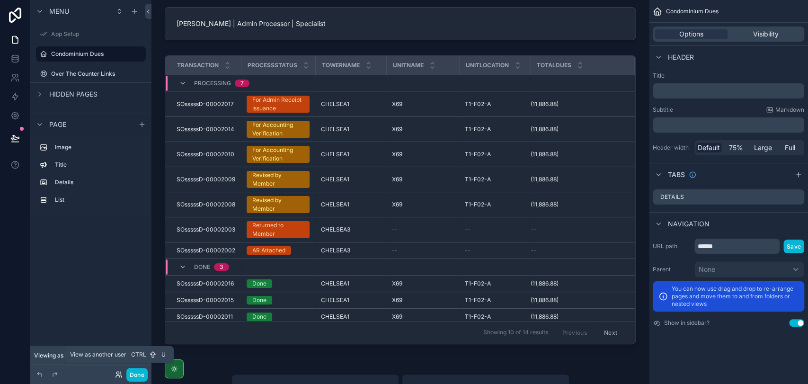
click at [116, 372] on icon at bounding box center [119, 374] width 8 height 8
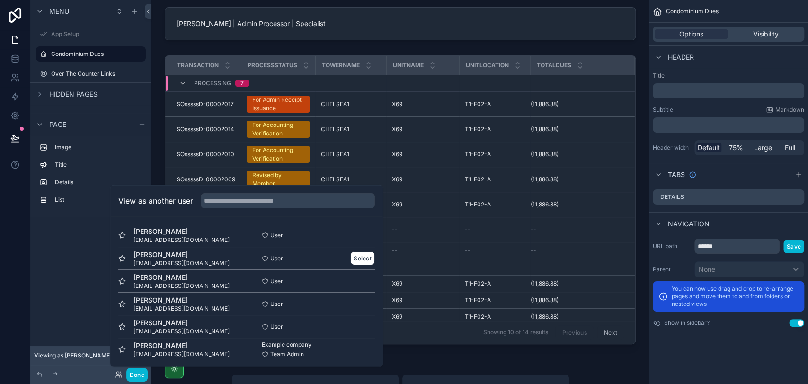
click at [343, 261] on div "User Select" at bounding box center [311, 258] width 128 height 14
click at [352, 260] on button "Select" at bounding box center [362, 258] width 25 height 14
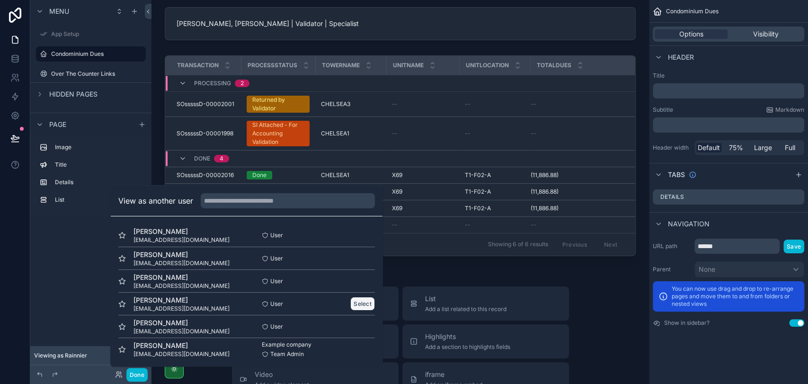
click at [350, 304] on button "Select" at bounding box center [362, 304] width 25 height 14
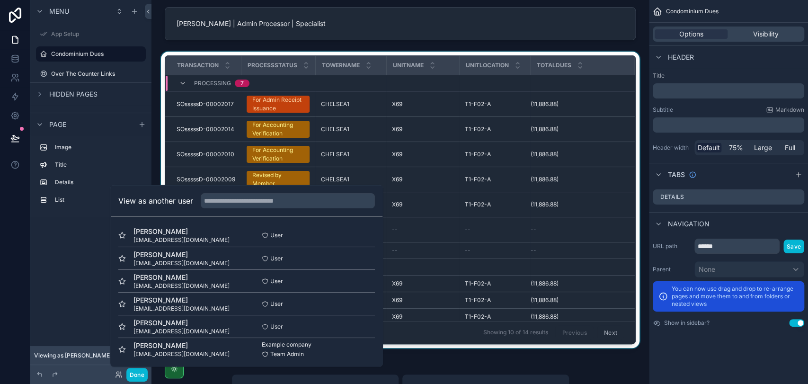
click at [454, 347] on div "scrollable content" at bounding box center [400, 202] width 482 height 300
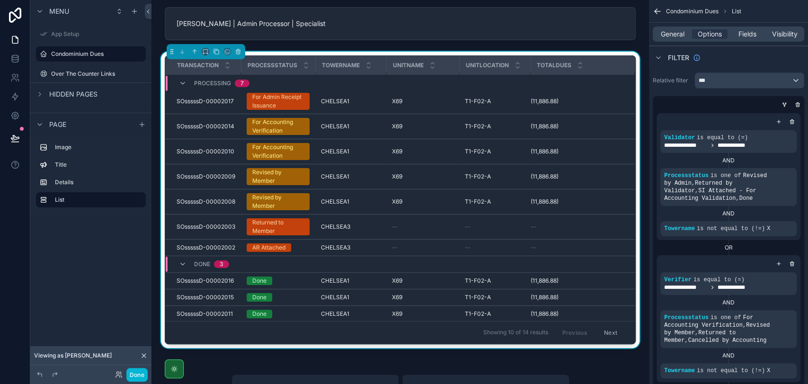
click at [604, 332] on button "Next" at bounding box center [610, 332] width 26 height 15
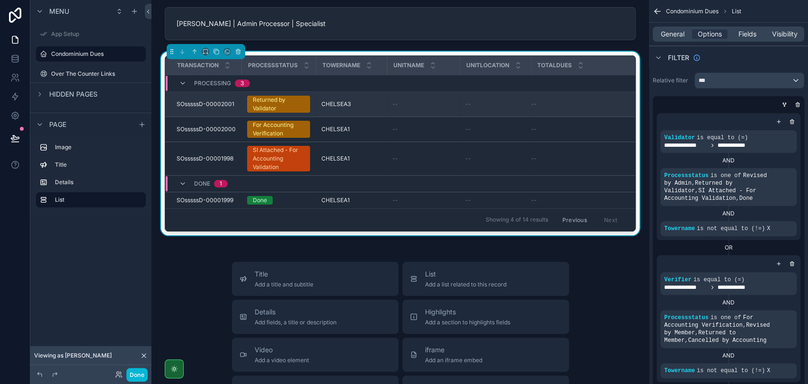
click at [283, 103] on div "Returned by Validator" at bounding box center [279, 104] width 52 height 17
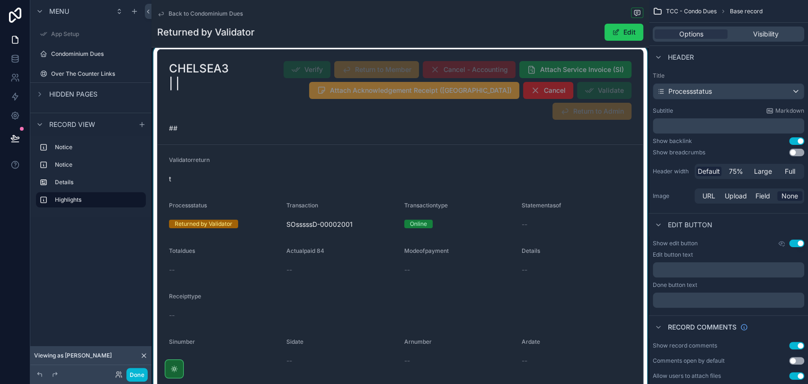
scroll to position [105, 0]
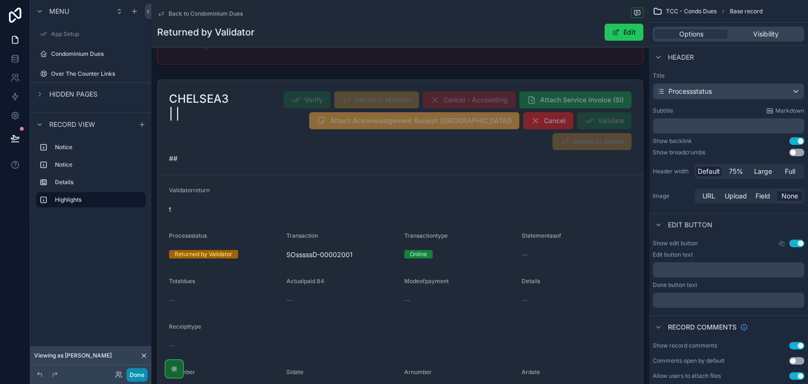
click at [133, 377] on button "Done" at bounding box center [136, 375] width 21 height 14
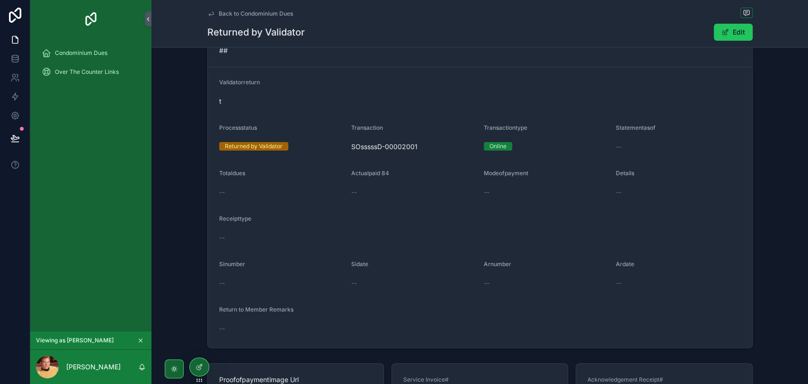
scroll to position [0, 0]
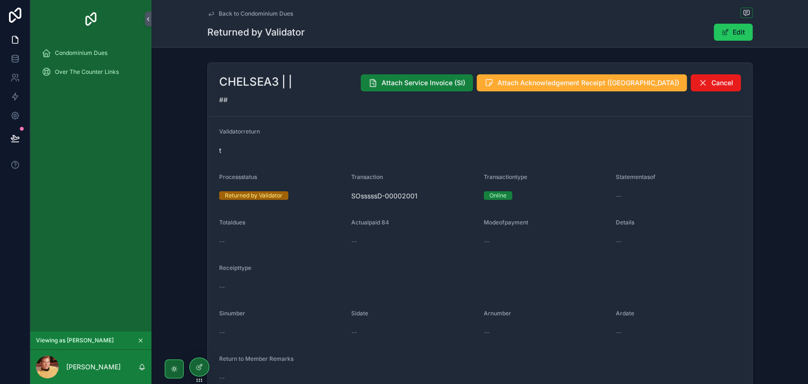
click at [465, 86] on span "Attach Service Invoice (SI)" at bounding box center [423, 82] width 84 height 9
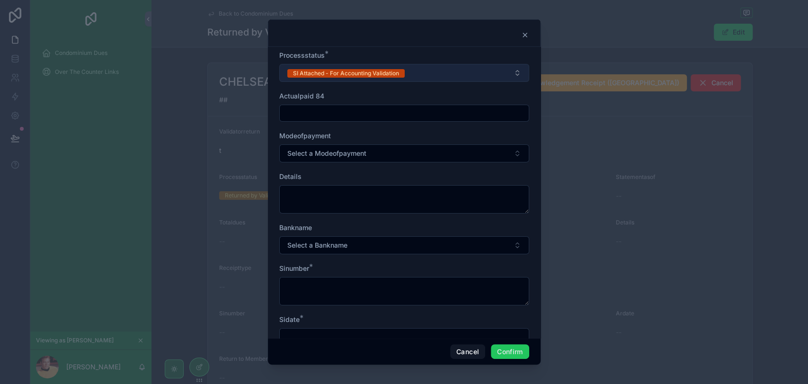
click at [424, 76] on button "SI Attached - For Accounting Validation" at bounding box center [404, 73] width 250 height 18
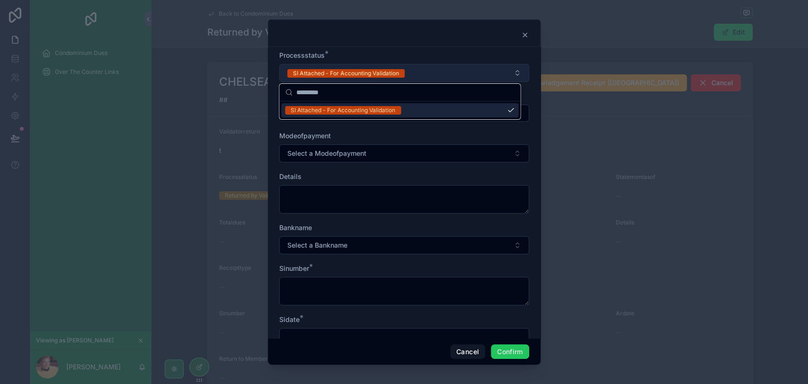
click at [424, 76] on button "SI Attached - For Accounting Validation" at bounding box center [404, 73] width 250 height 18
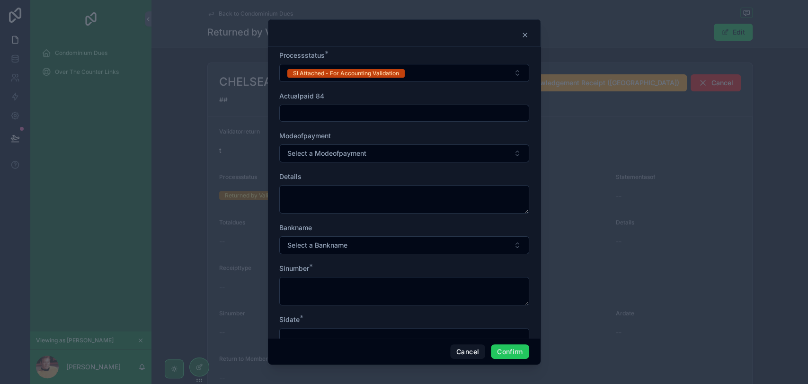
scroll to position [135, 0]
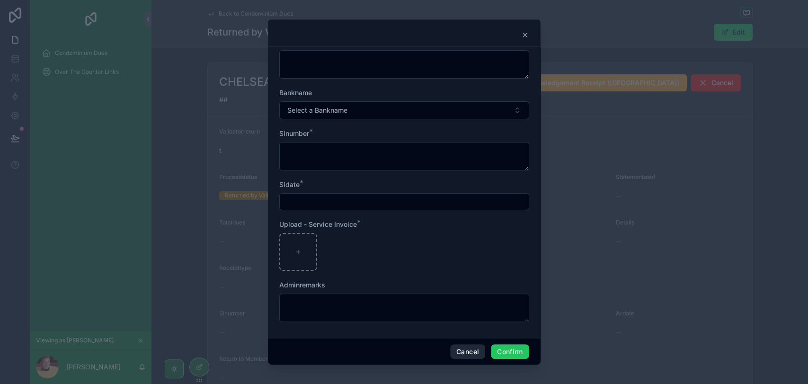
click at [469, 352] on button "Cancel" at bounding box center [467, 351] width 35 height 15
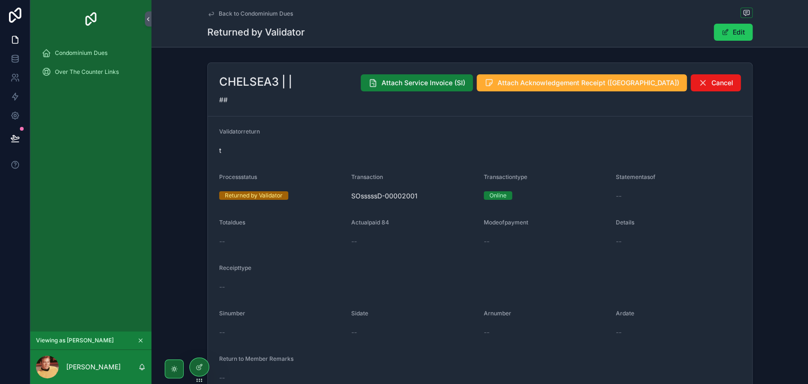
click at [465, 84] on span "Attach Service Invoice (SI)" at bounding box center [423, 82] width 84 height 9
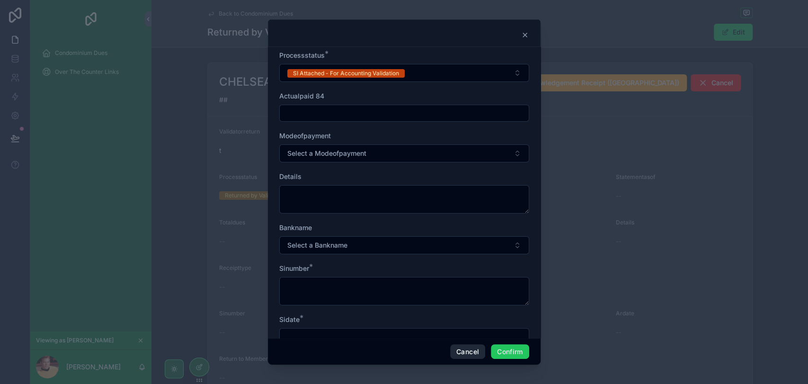
click at [475, 354] on button "Cancel" at bounding box center [467, 351] width 35 height 15
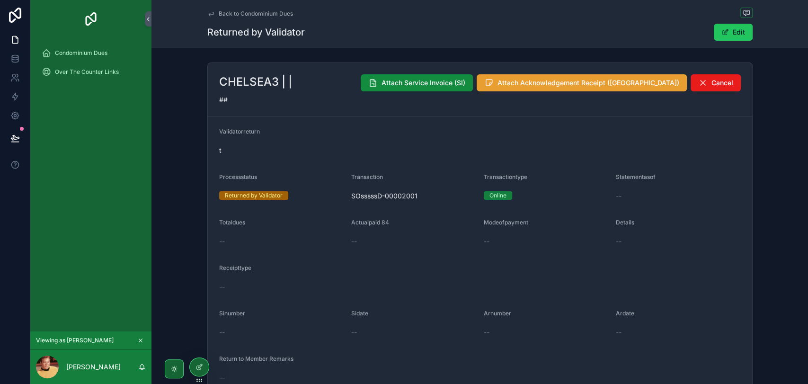
click at [566, 83] on span "Attach Acknowledgement Receipt ([GEOGRAPHIC_DATA])" at bounding box center [588, 82] width 182 height 9
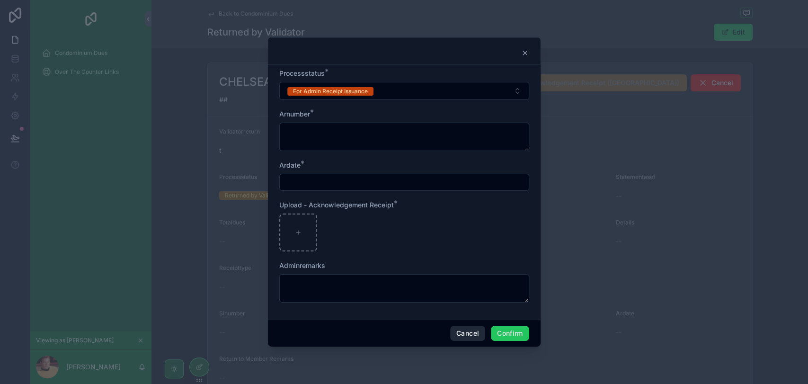
click at [457, 339] on button "Cancel" at bounding box center [467, 333] width 35 height 15
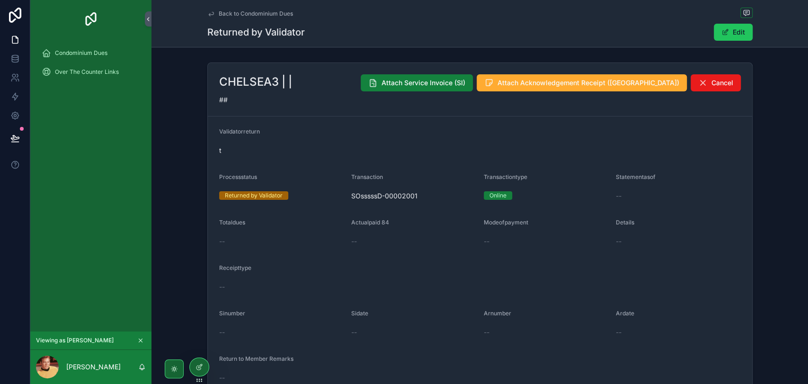
click at [465, 88] on button "Attach Service Invoice (SI)" at bounding box center [417, 82] width 112 height 17
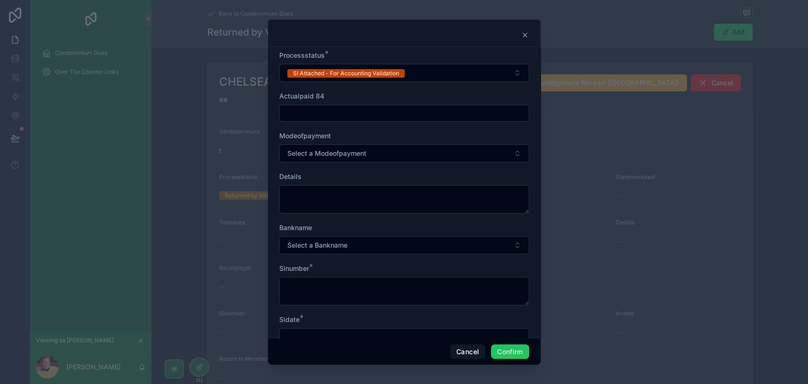
click at [421, 111] on input "text" at bounding box center [404, 112] width 249 height 13
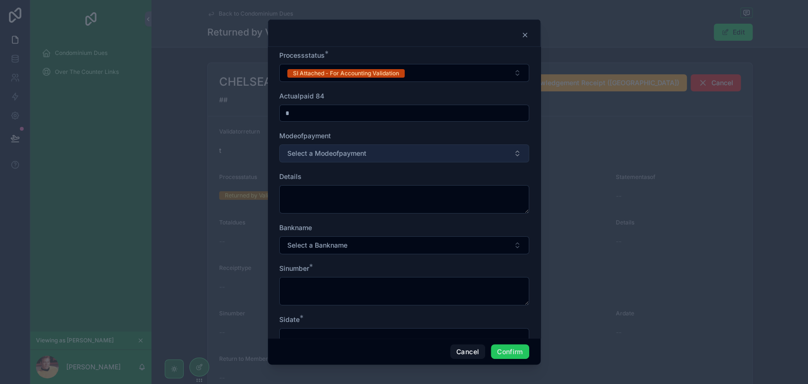
type input "*"
click at [427, 152] on button "Select a Modeofpayment" at bounding box center [404, 153] width 250 height 18
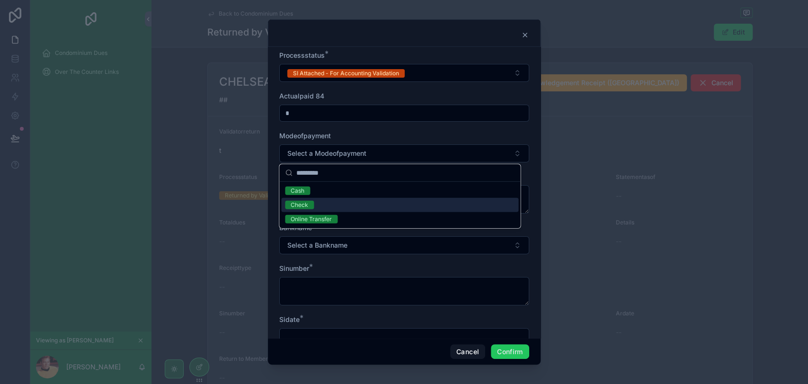
click at [375, 202] on div "Check" at bounding box center [399, 205] width 237 height 14
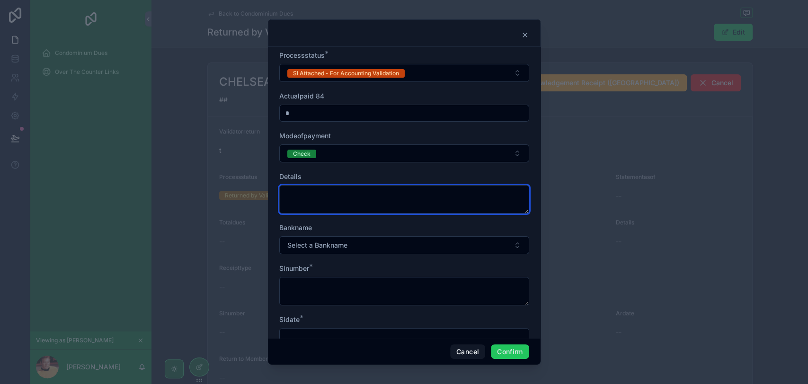
click at [375, 194] on textarea at bounding box center [404, 199] width 250 height 28
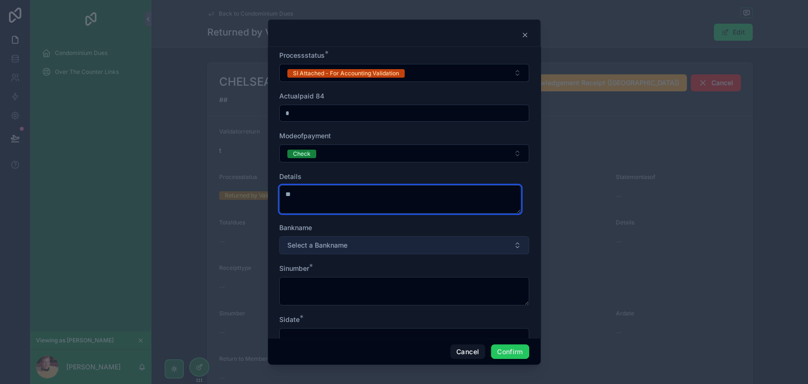
type textarea "**"
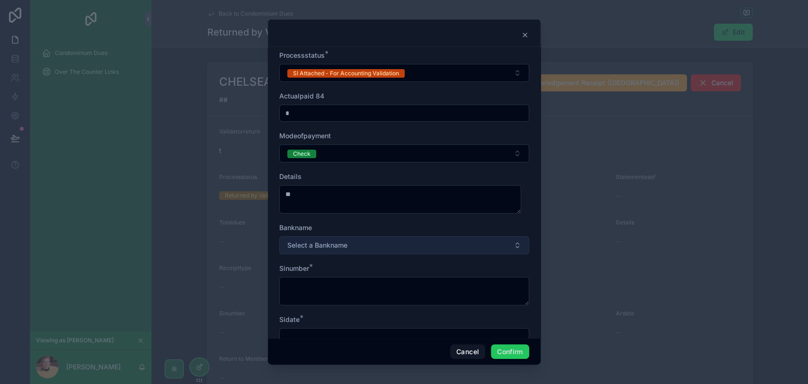
click at [372, 239] on button "Select a Bankname" at bounding box center [404, 245] width 250 height 18
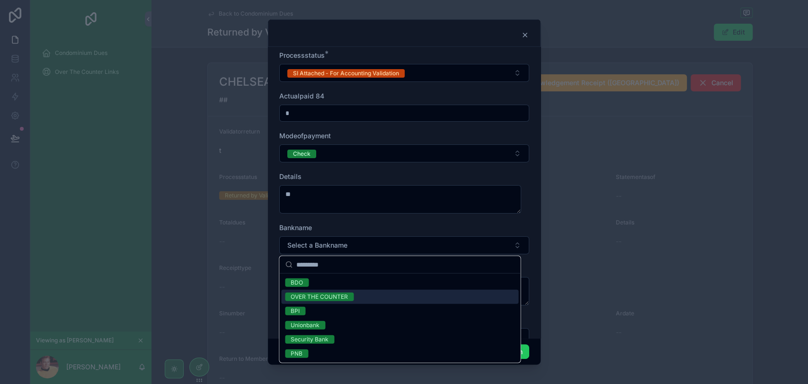
click at [362, 295] on div "OVER THE COUNTER" at bounding box center [399, 297] width 237 height 14
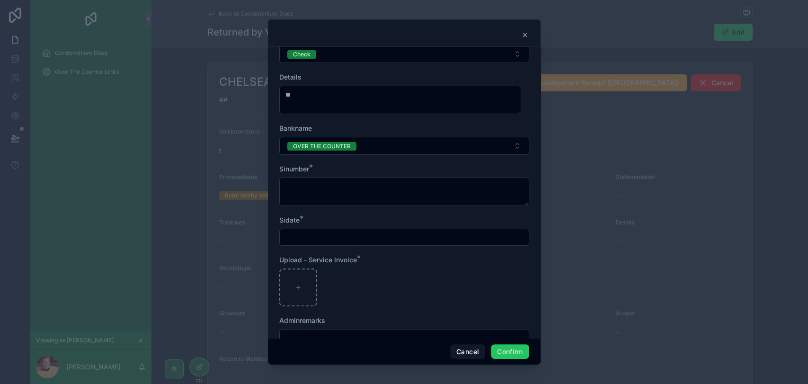
scroll to position [105, 0]
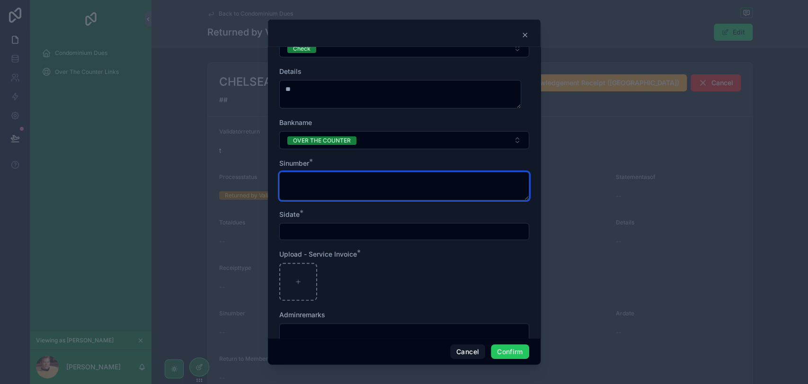
click at [364, 187] on textarea at bounding box center [404, 186] width 250 height 28
type textarea "*****"
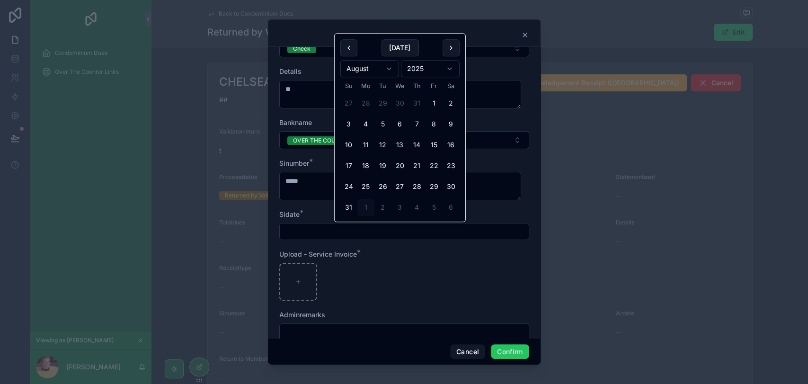
click at [352, 229] on input "text" at bounding box center [404, 231] width 249 height 13
click at [364, 185] on button "25" at bounding box center [365, 186] width 17 height 17
type input "*********"
click at [308, 275] on div at bounding box center [298, 282] width 38 height 38
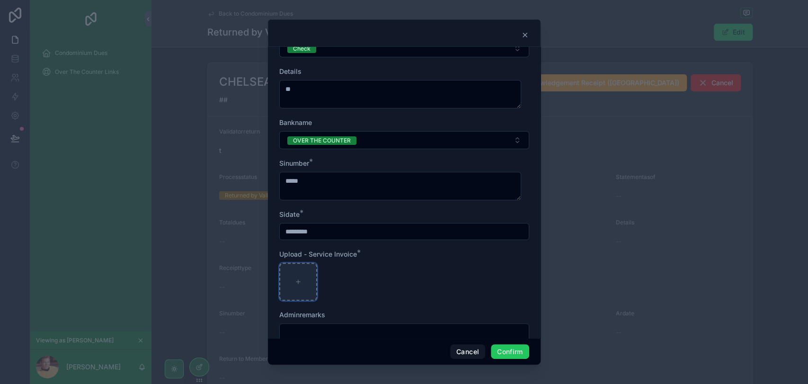
type input "**********"
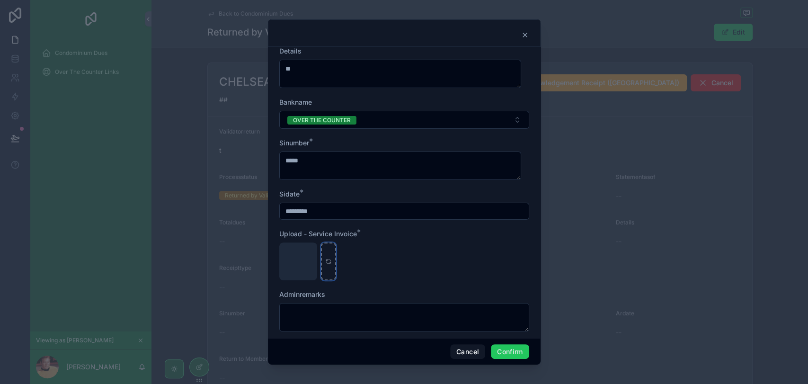
scroll to position [135, 0]
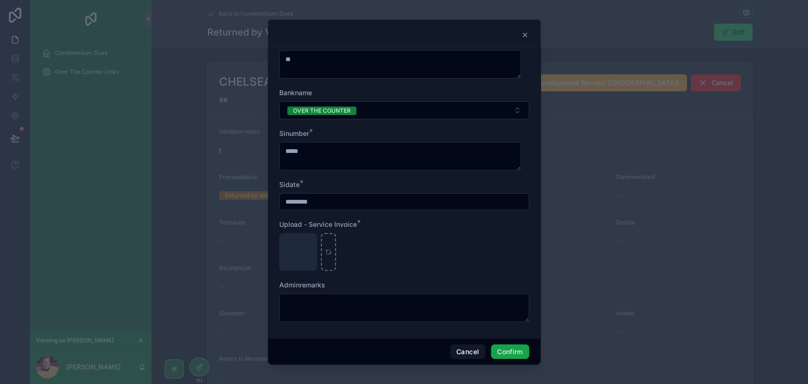
click at [505, 347] on button "Confirm" at bounding box center [510, 351] width 38 height 15
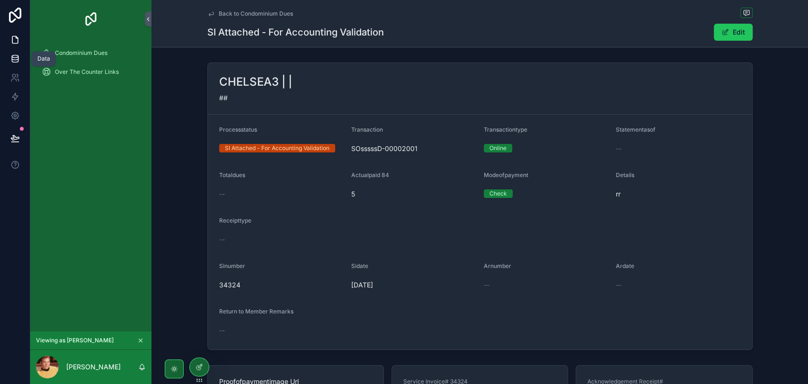
click at [15, 54] on icon at bounding box center [14, 58] width 9 height 9
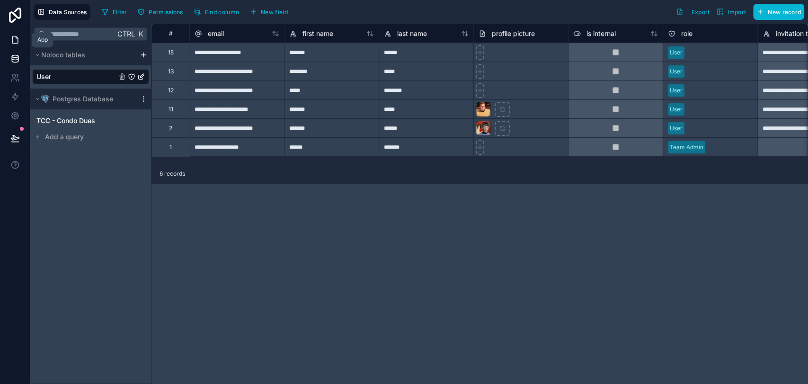
click at [19, 40] on icon at bounding box center [14, 39] width 9 height 9
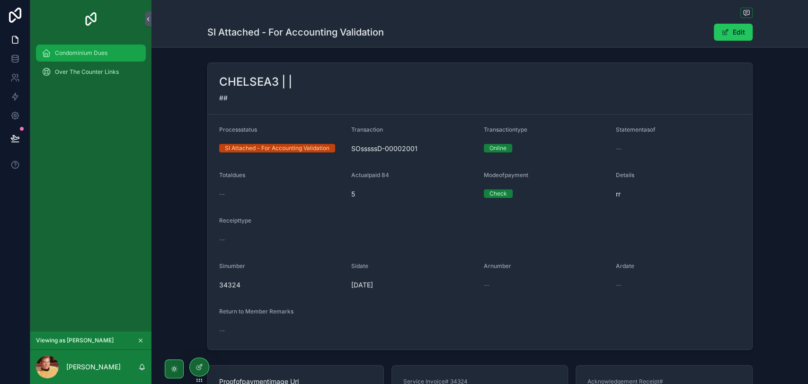
click at [79, 55] on span "Condominium Dues" at bounding box center [81, 53] width 53 height 8
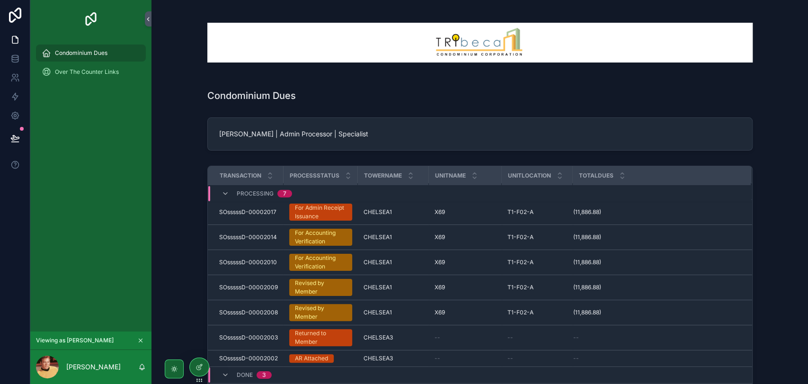
scroll to position [3, 0]
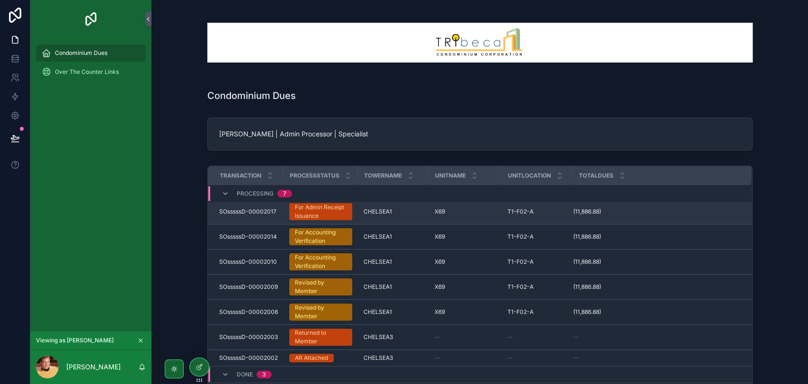
click at [298, 213] on div "For Admin Receipt Issuance" at bounding box center [321, 211] width 52 height 17
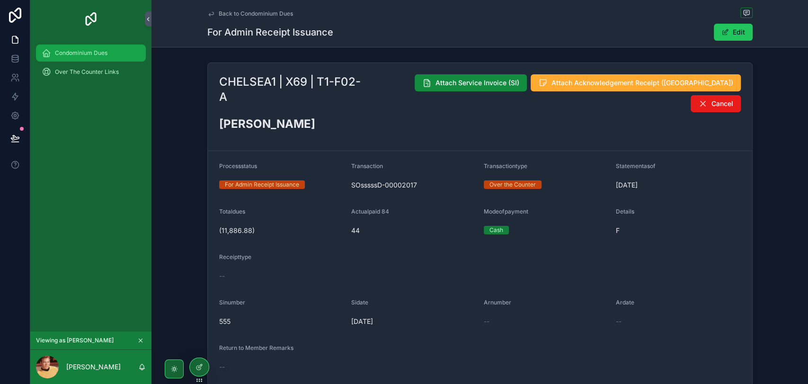
click at [65, 55] on span "Condominium Dues" at bounding box center [81, 53] width 53 height 8
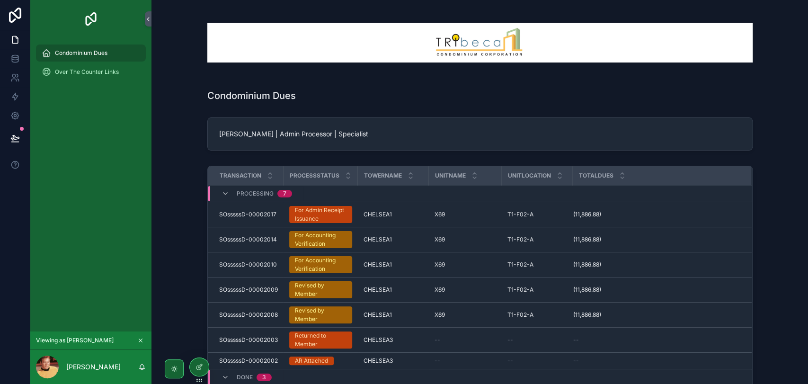
scroll to position [53, 0]
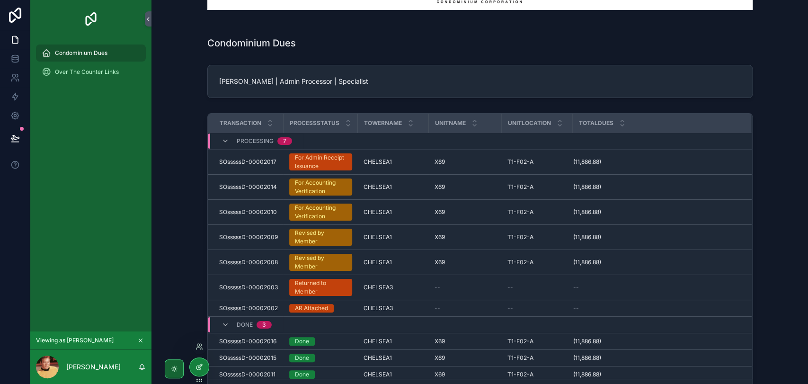
click at [205, 366] on div at bounding box center [199, 367] width 19 height 18
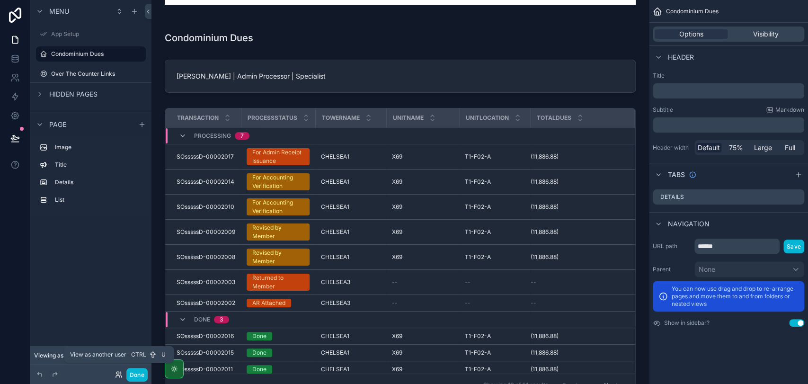
click at [122, 372] on icon at bounding box center [119, 374] width 8 height 8
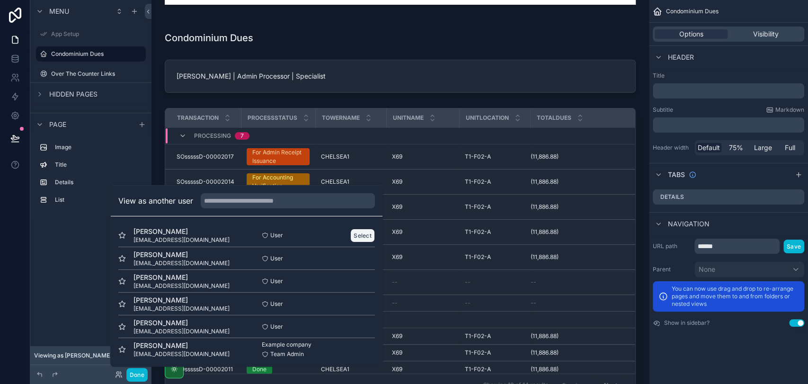
click at [350, 232] on button "Select" at bounding box center [362, 235] width 25 height 14
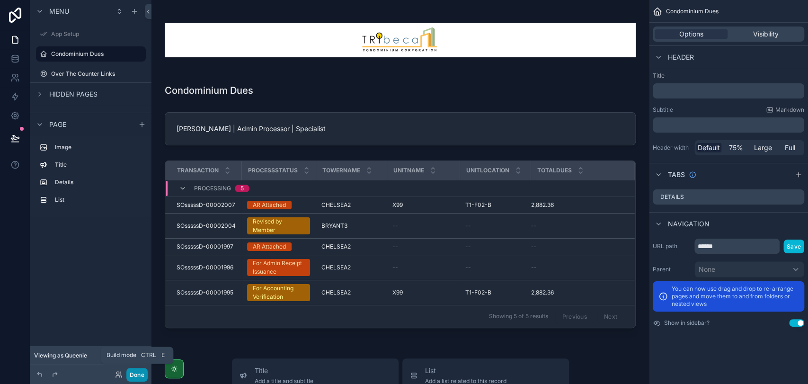
click at [137, 371] on button "Done" at bounding box center [136, 375] width 21 height 14
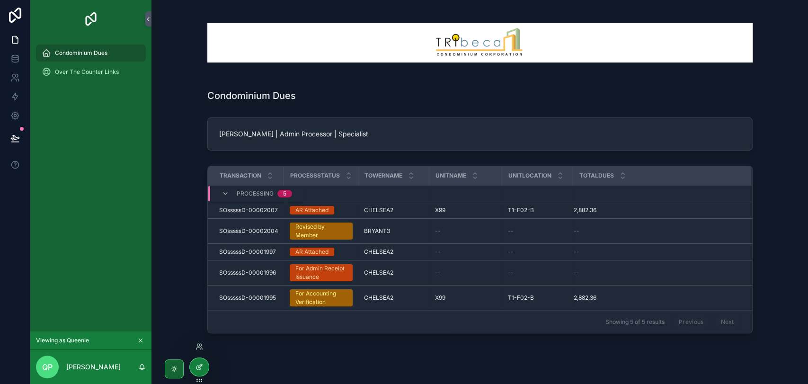
click at [201, 365] on icon at bounding box center [199, 367] width 8 height 8
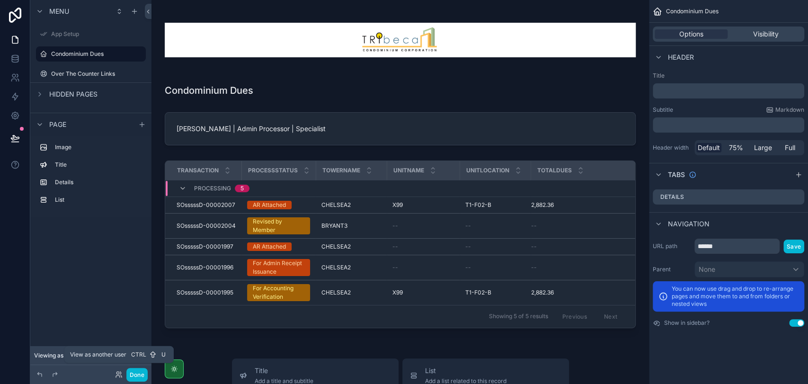
click at [121, 373] on icon at bounding box center [119, 374] width 8 height 8
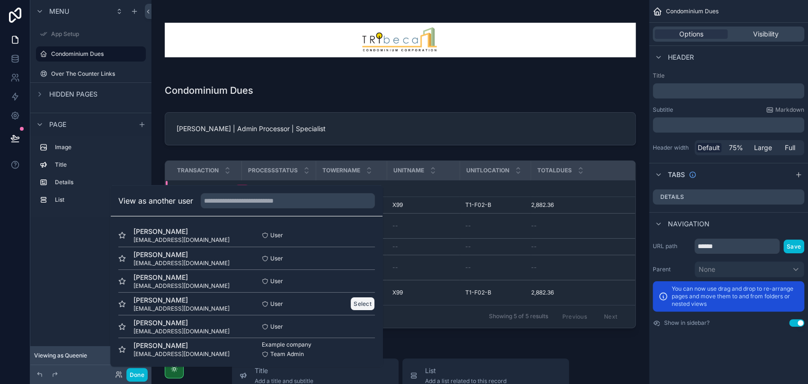
click at [356, 303] on button "Select" at bounding box center [362, 304] width 25 height 14
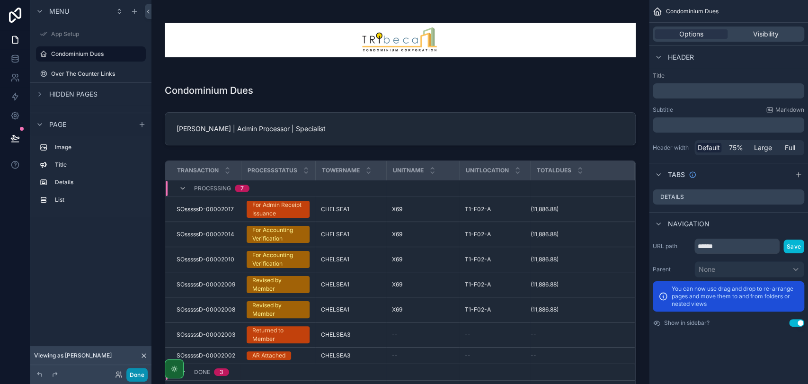
click at [132, 376] on button "Done" at bounding box center [136, 375] width 21 height 14
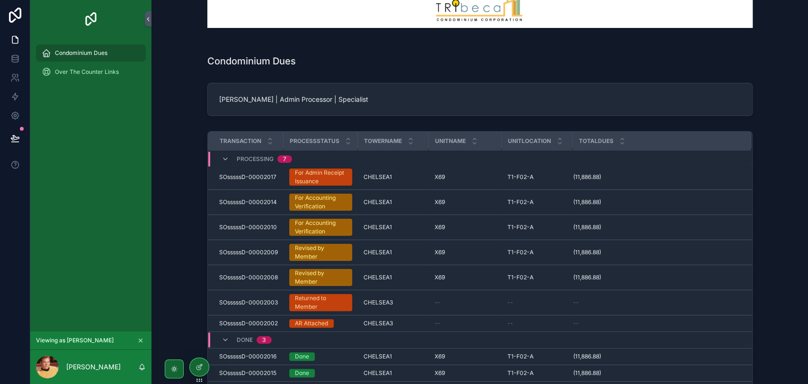
scroll to position [154, 0]
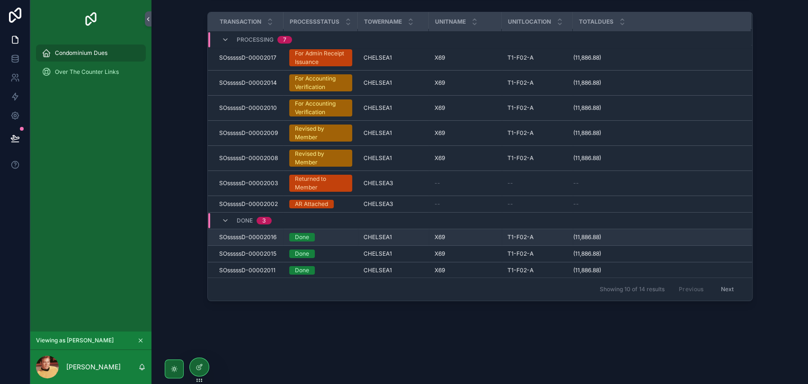
click at [261, 236] on span "SOsssssD-00002016" at bounding box center [247, 237] width 57 height 8
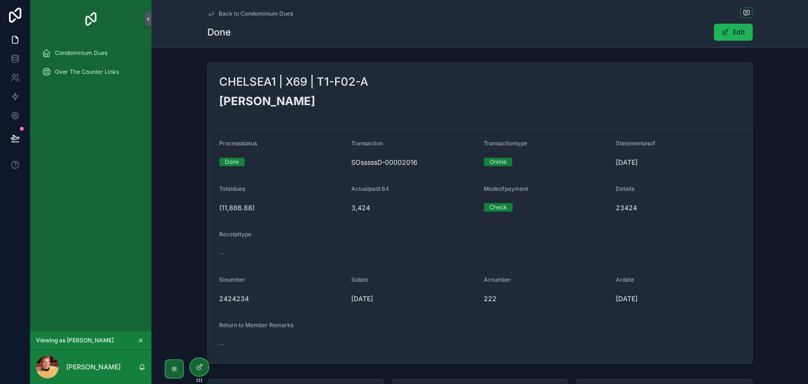
click at [721, 34] on span "scrollable content" at bounding box center [725, 32] width 8 height 8
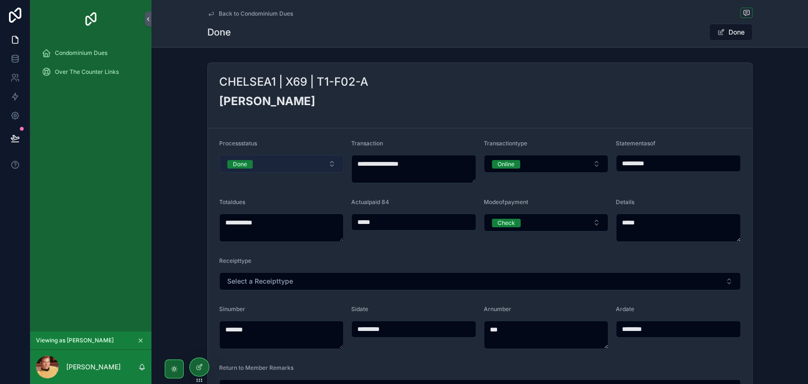
click at [326, 165] on button "Done" at bounding box center [281, 164] width 125 height 18
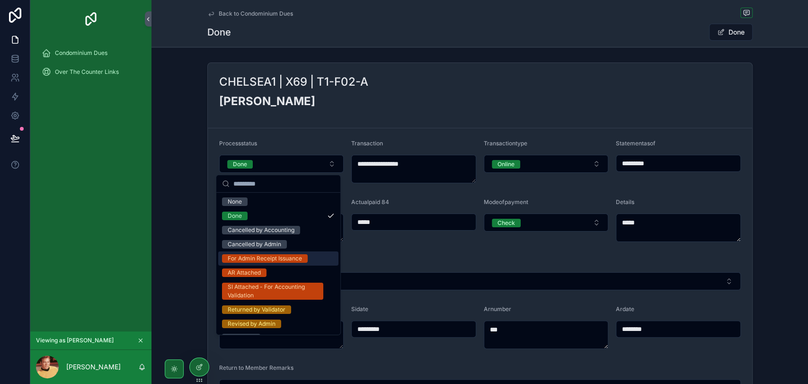
click at [295, 261] on div "For Admin Receipt Issuance" at bounding box center [265, 258] width 74 height 9
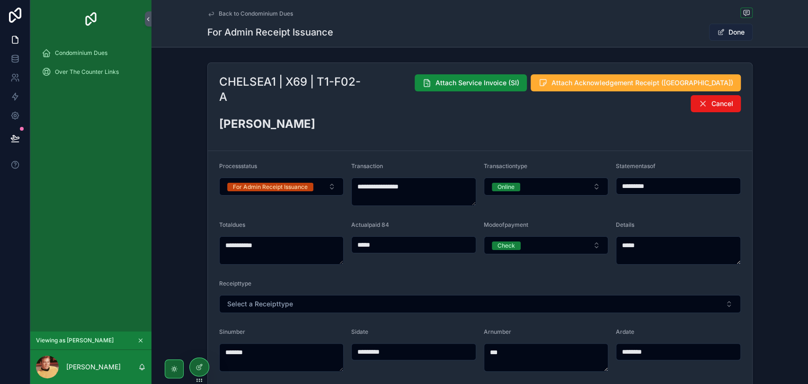
click at [717, 32] on span "scrollable content" at bounding box center [721, 32] width 8 height 8
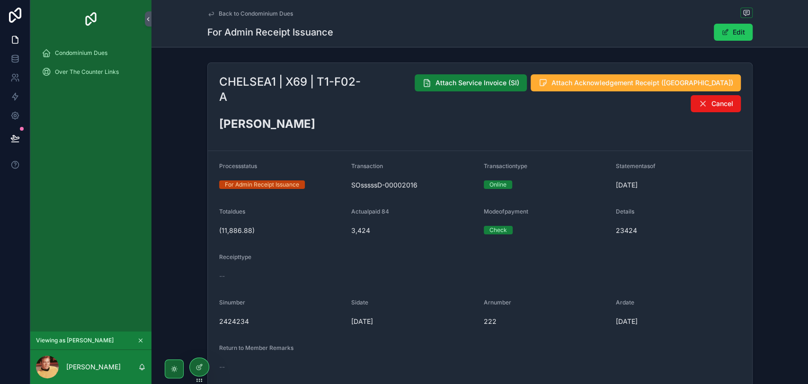
click at [453, 87] on span "Attach Service Invoice (SI)" at bounding box center [477, 82] width 84 height 9
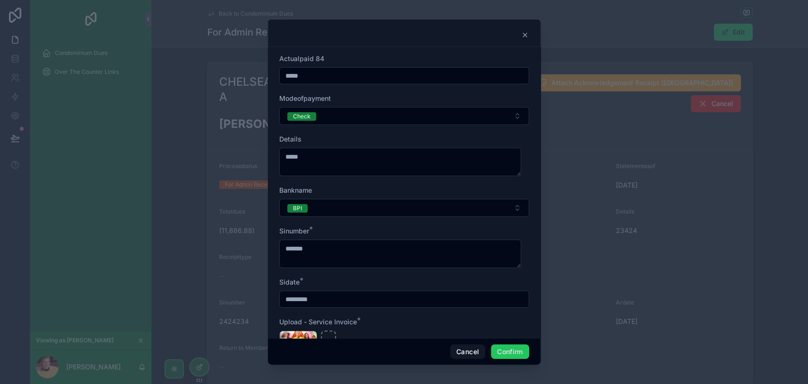
scroll to position [105, 0]
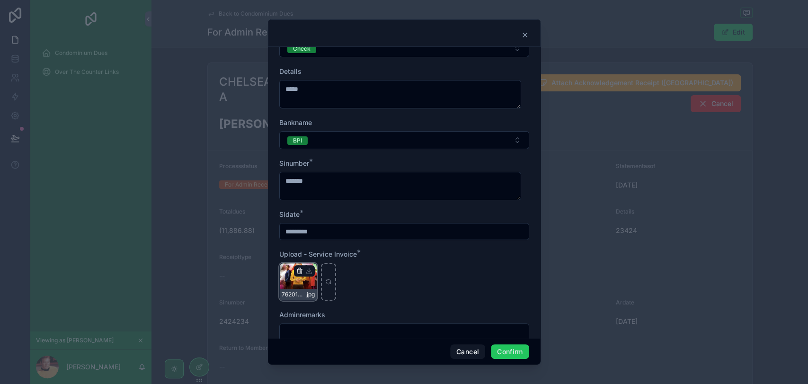
click at [299, 270] on icon "button" at bounding box center [300, 271] width 8 height 8
click at [461, 353] on button "Cancel" at bounding box center [467, 351] width 35 height 15
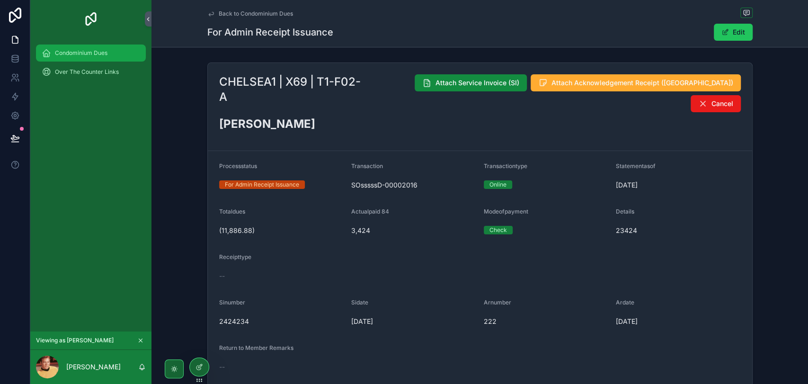
click at [64, 54] on span "Condominium Dues" at bounding box center [81, 53] width 53 height 8
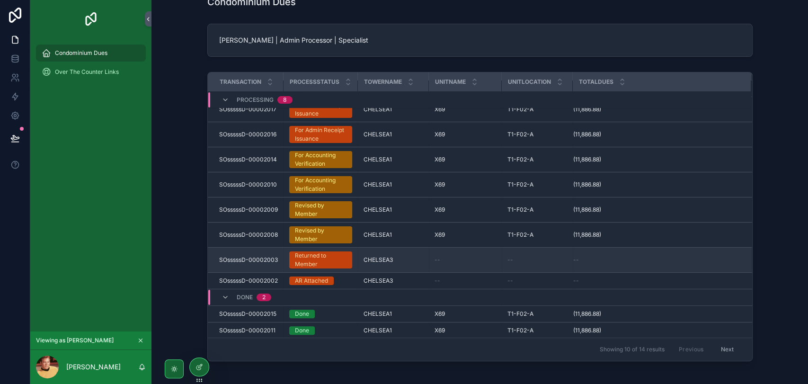
scroll to position [105, 0]
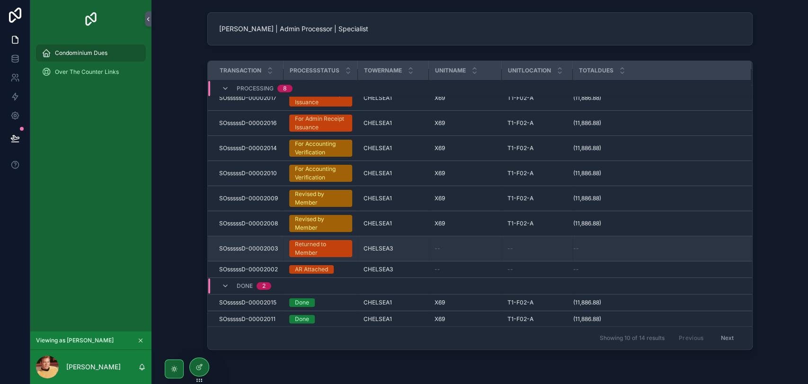
click at [314, 250] on div "Returned to Member" at bounding box center [321, 248] width 52 height 17
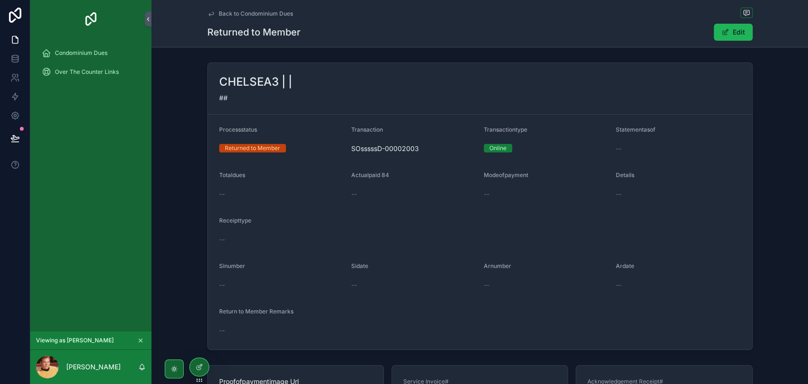
click at [735, 38] on button "Edit" at bounding box center [733, 32] width 39 height 17
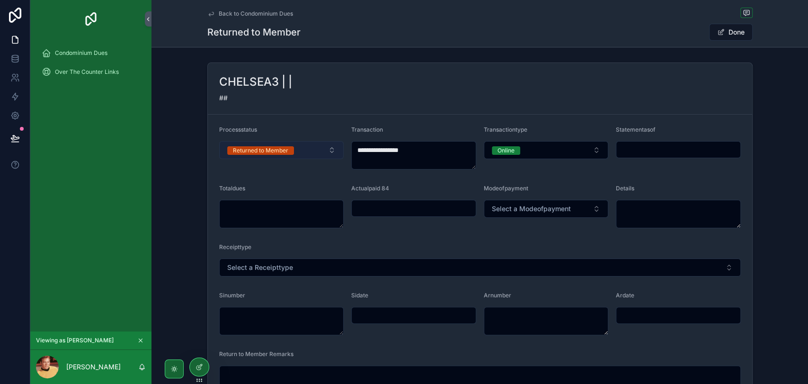
click at [306, 157] on button "Returned to Member" at bounding box center [281, 150] width 125 height 18
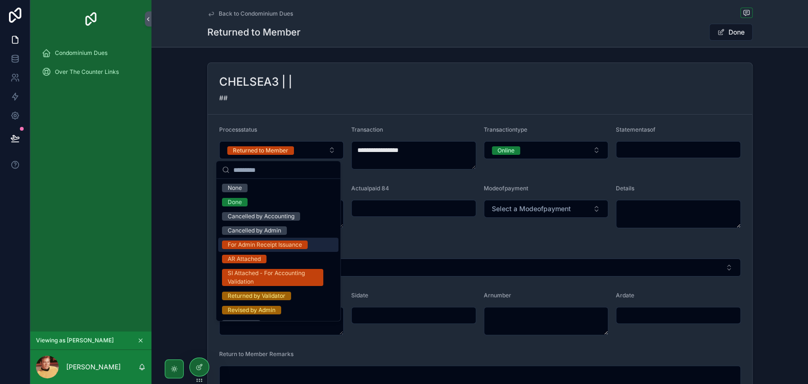
click at [300, 246] on div "For Admin Receipt Issuance" at bounding box center [265, 244] width 74 height 9
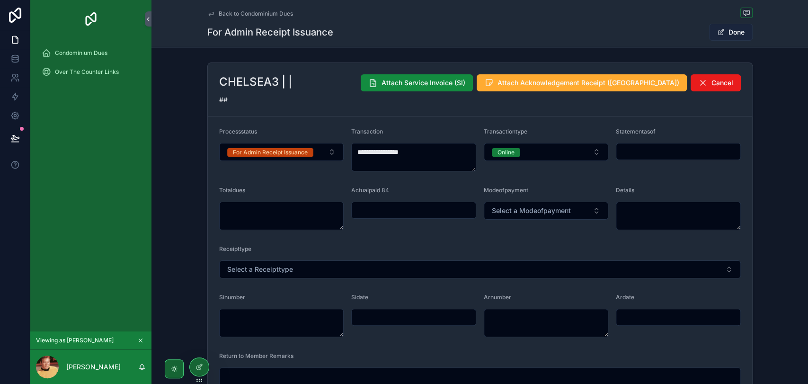
click at [720, 34] on span "scrollable content" at bounding box center [721, 32] width 8 height 8
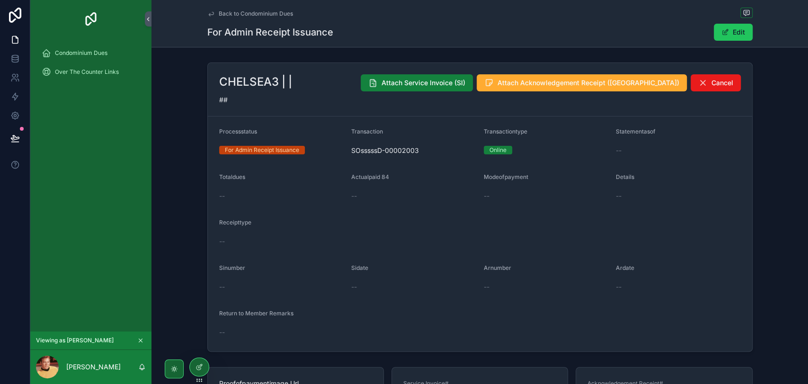
click at [473, 89] on button "Attach Service Invoice (SI)" at bounding box center [417, 82] width 112 height 17
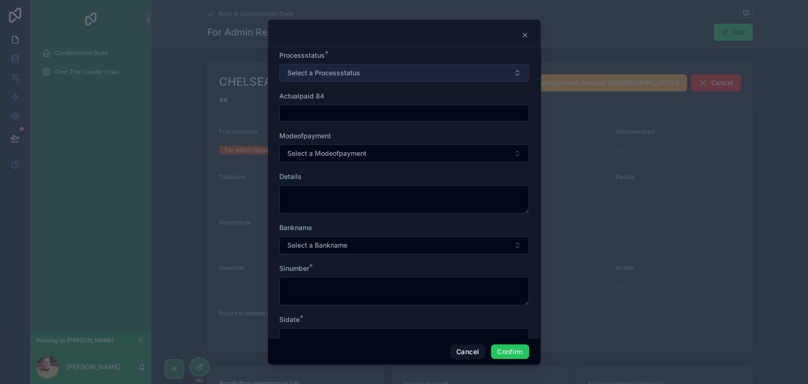
click at [348, 71] on span "Select a Processstatus" at bounding box center [323, 72] width 73 height 9
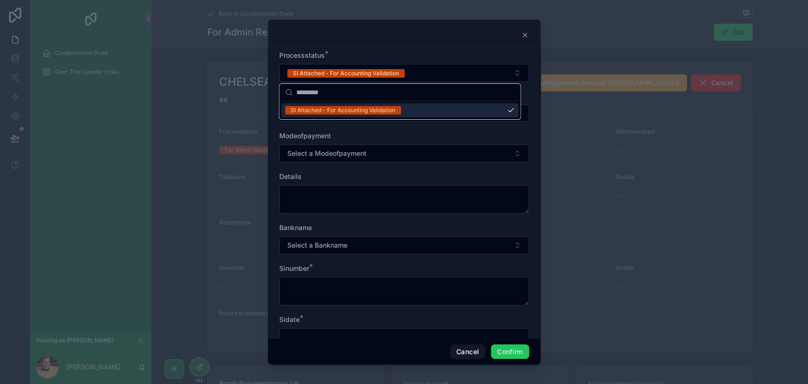
click at [458, 50] on div "Processstatus * SI Attached - For Accounting Validation Actualpaid 84 Modeofpay…" at bounding box center [404, 192] width 273 height 291
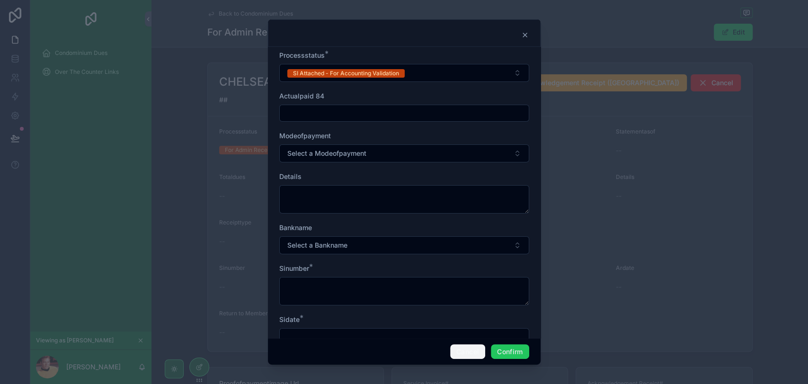
click at [477, 349] on button "Cancel" at bounding box center [467, 351] width 35 height 15
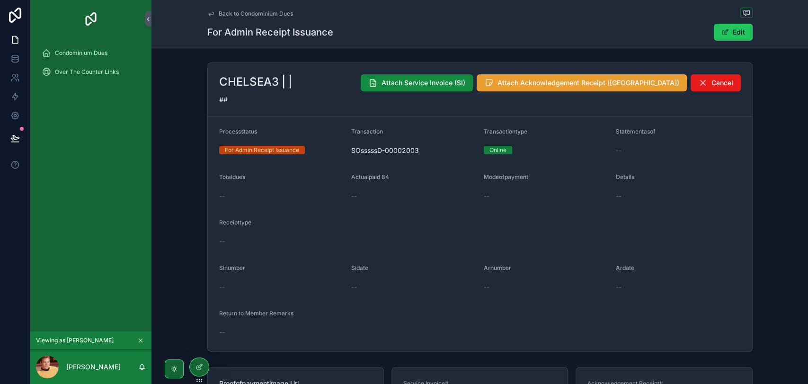
click at [493, 81] on icon "scrollable content" at bounding box center [488, 82] width 9 height 9
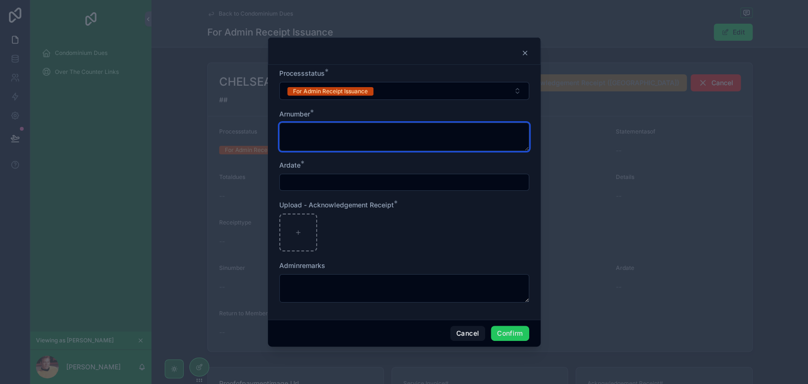
click at [361, 132] on textarea at bounding box center [404, 137] width 250 height 28
type textarea "****"
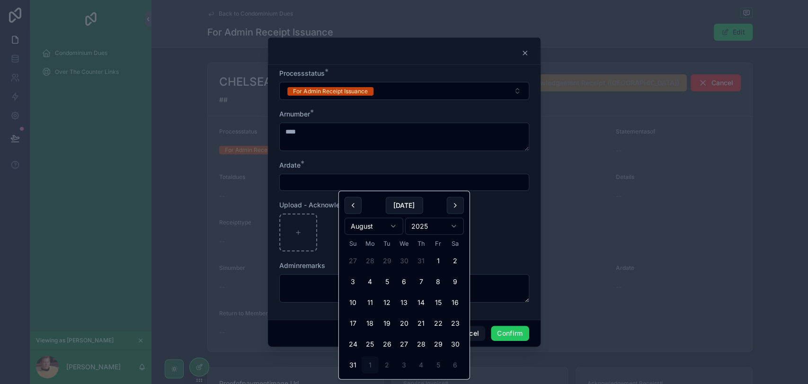
click at [333, 182] on input "text" at bounding box center [404, 182] width 249 height 13
click at [434, 287] on button "8" at bounding box center [438, 281] width 17 height 17
type input "********"
click at [506, 237] on div at bounding box center [404, 232] width 250 height 38
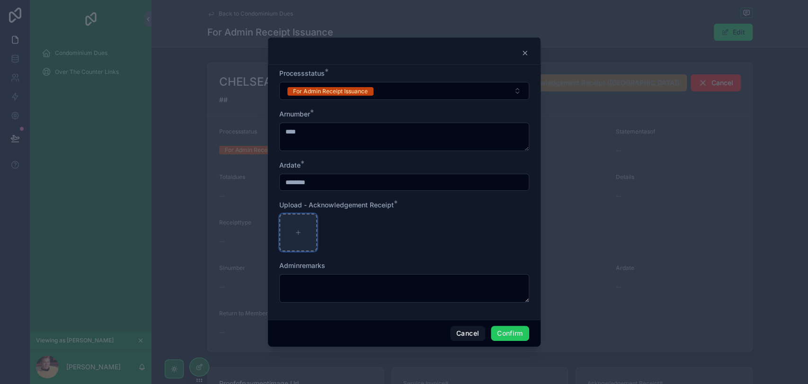
click at [283, 243] on div at bounding box center [298, 232] width 38 height 38
type input "**********"
click at [515, 336] on button "Confirm" at bounding box center [510, 333] width 38 height 15
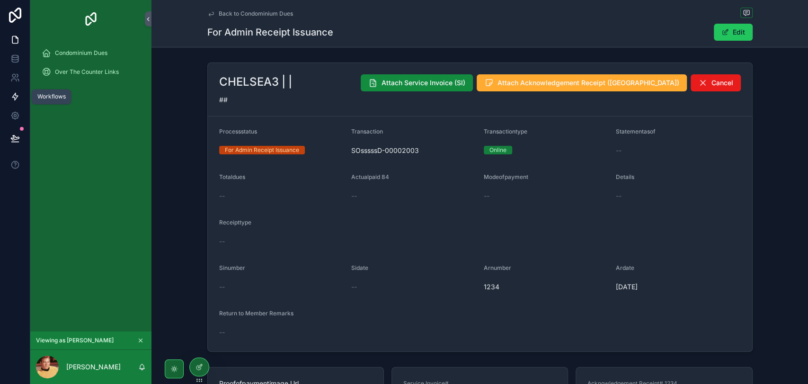
click at [16, 96] on icon at bounding box center [15, 96] width 6 height 7
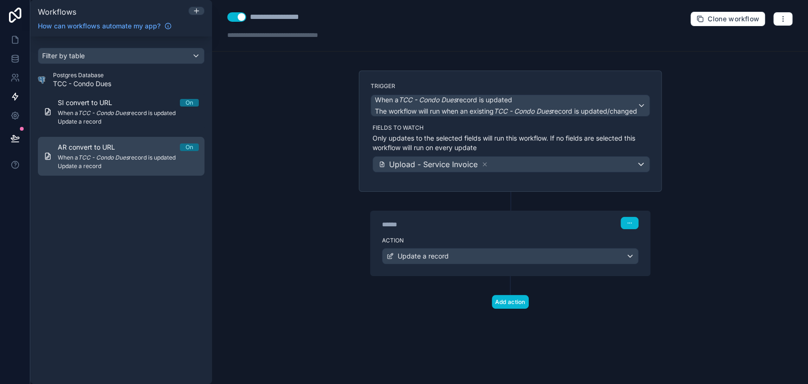
click at [129, 163] on span "Update a record" at bounding box center [128, 166] width 141 height 8
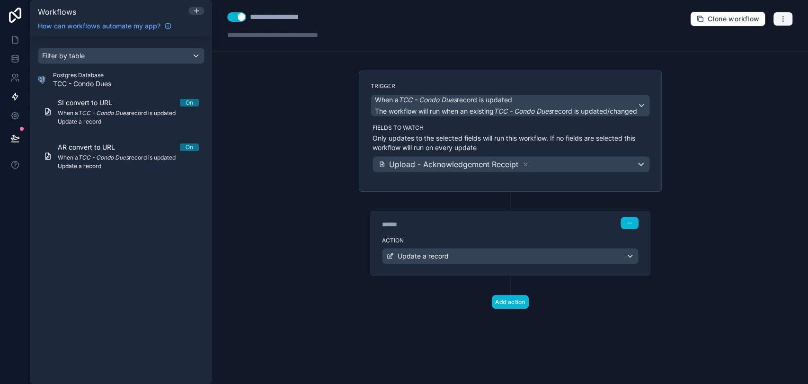
click at [777, 20] on button "button" at bounding box center [783, 19] width 20 height 14
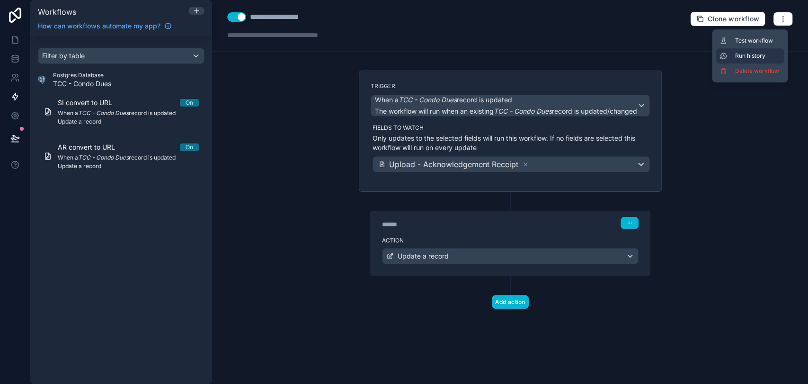
click at [765, 61] on button "Run history" at bounding box center [749, 55] width 68 height 15
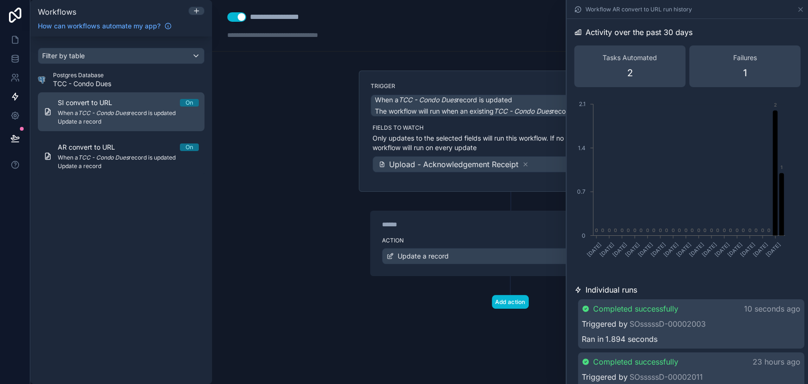
click at [98, 115] on em "TCC - Condo Dues" at bounding box center [103, 112] width 51 height 7
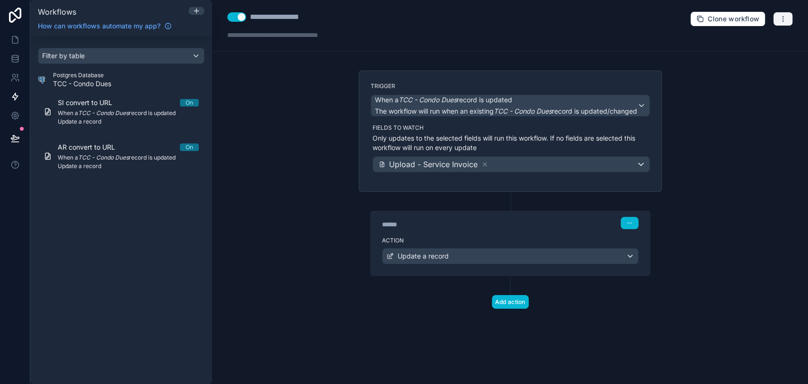
click at [786, 20] on icon "button" at bounding box center [783, 19] width 8 height 8
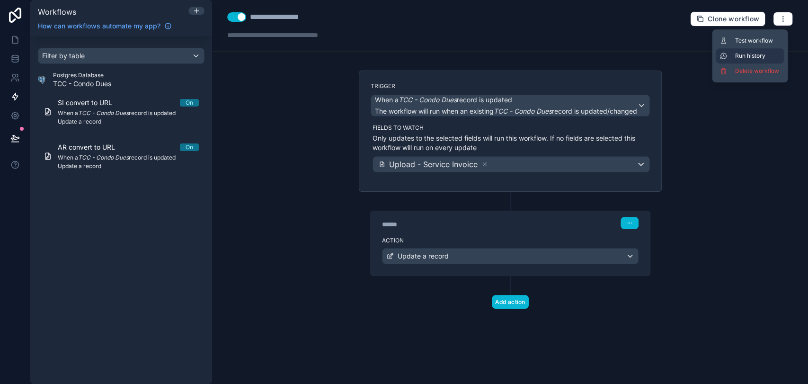
click at [760, 57] on span "Run history" at bounding box center [756, 56] width 45 height 8
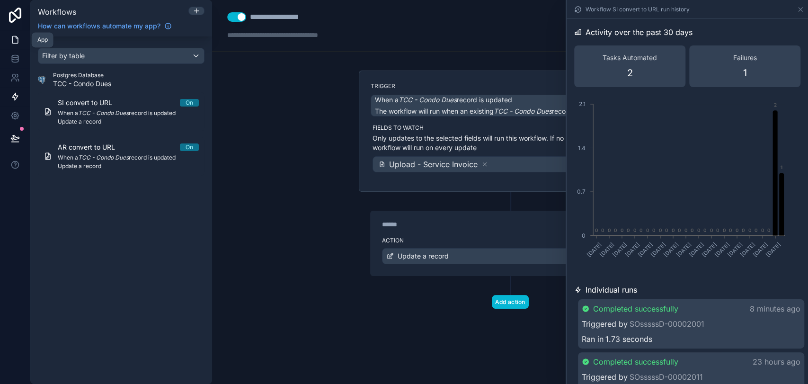
click at [14, 43] on icon at bounding box center [15, 39] width 6 height 7
